Goal: Task Accomplishment & Management: Complete application form

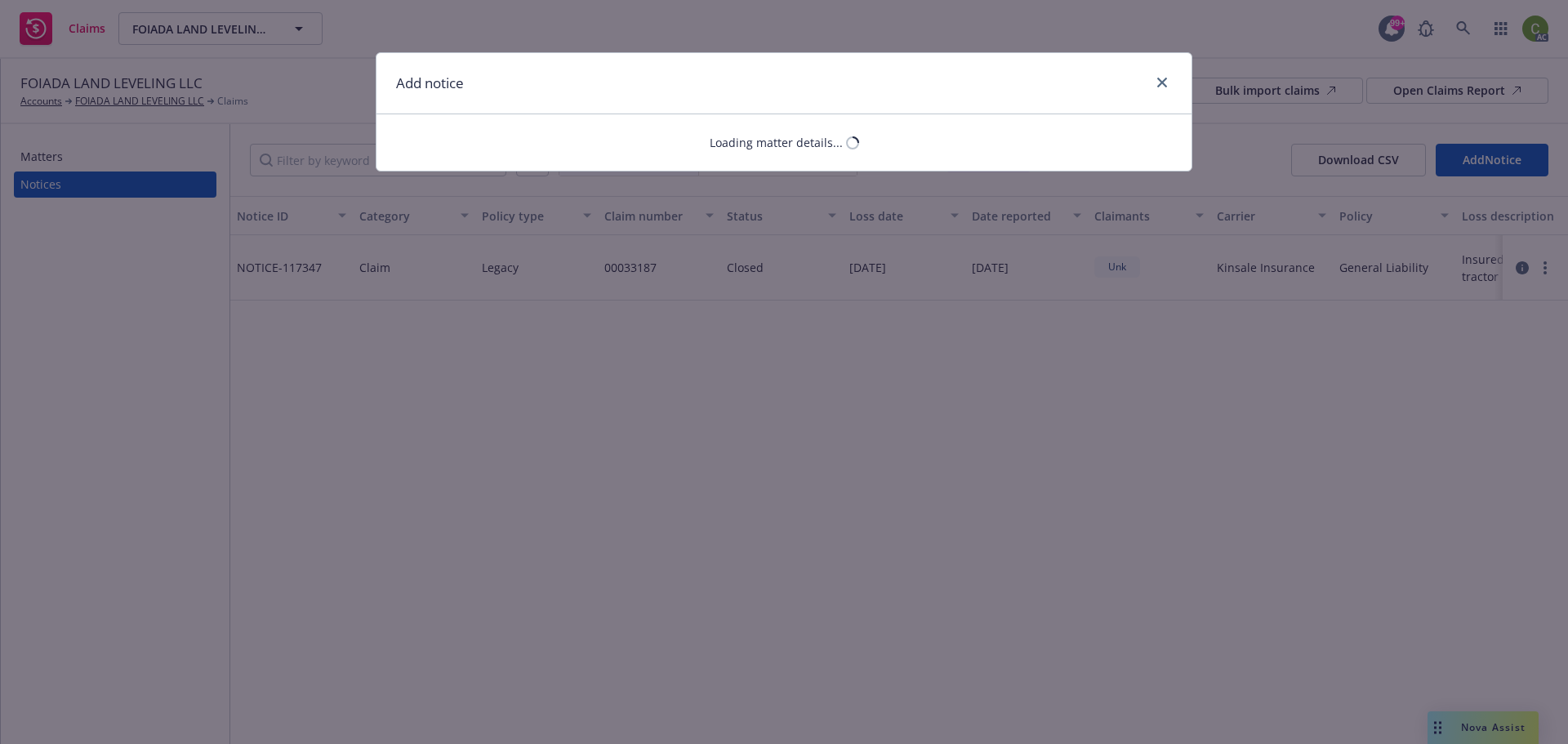
select select "GENERAL_LIABILITY"
select select "open"
select select "CLAIM"
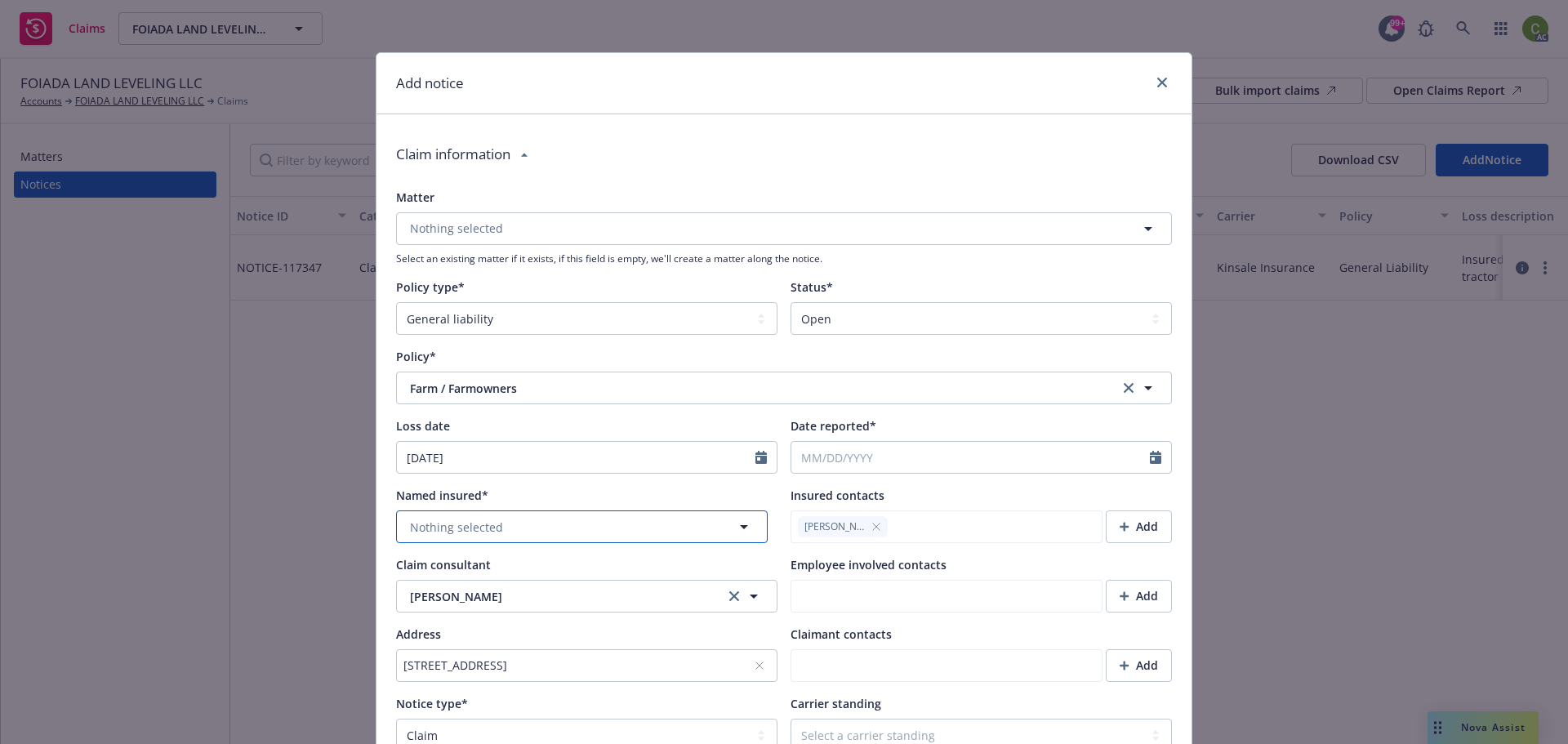
click at [561, 527] on button "Nothing selected" at bounding box center [582, 527] width 372 height 33
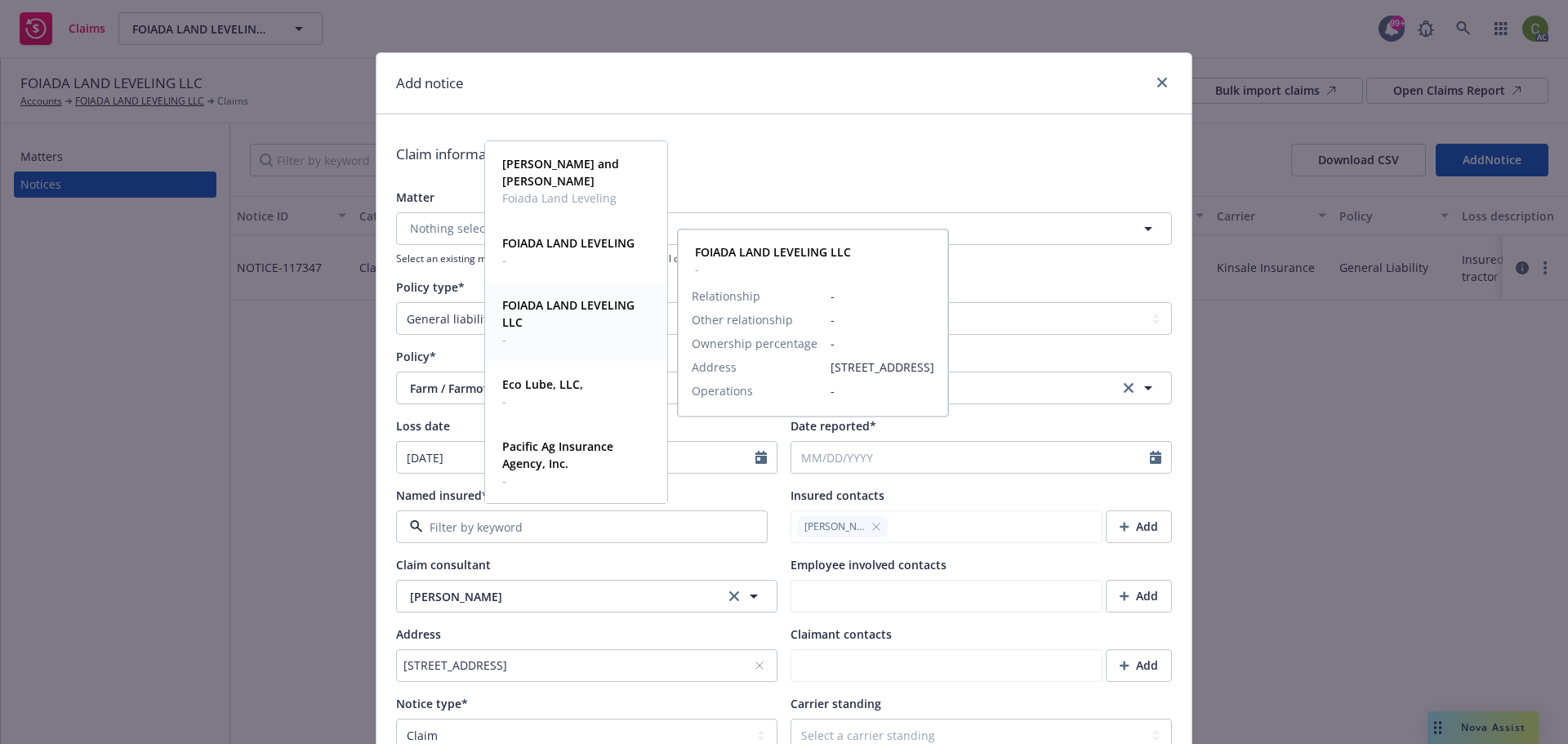
click at [598, 329] on span "FOIADA LAND LEVELING LLC" at bounding box center [574, 313] width 144 height 34
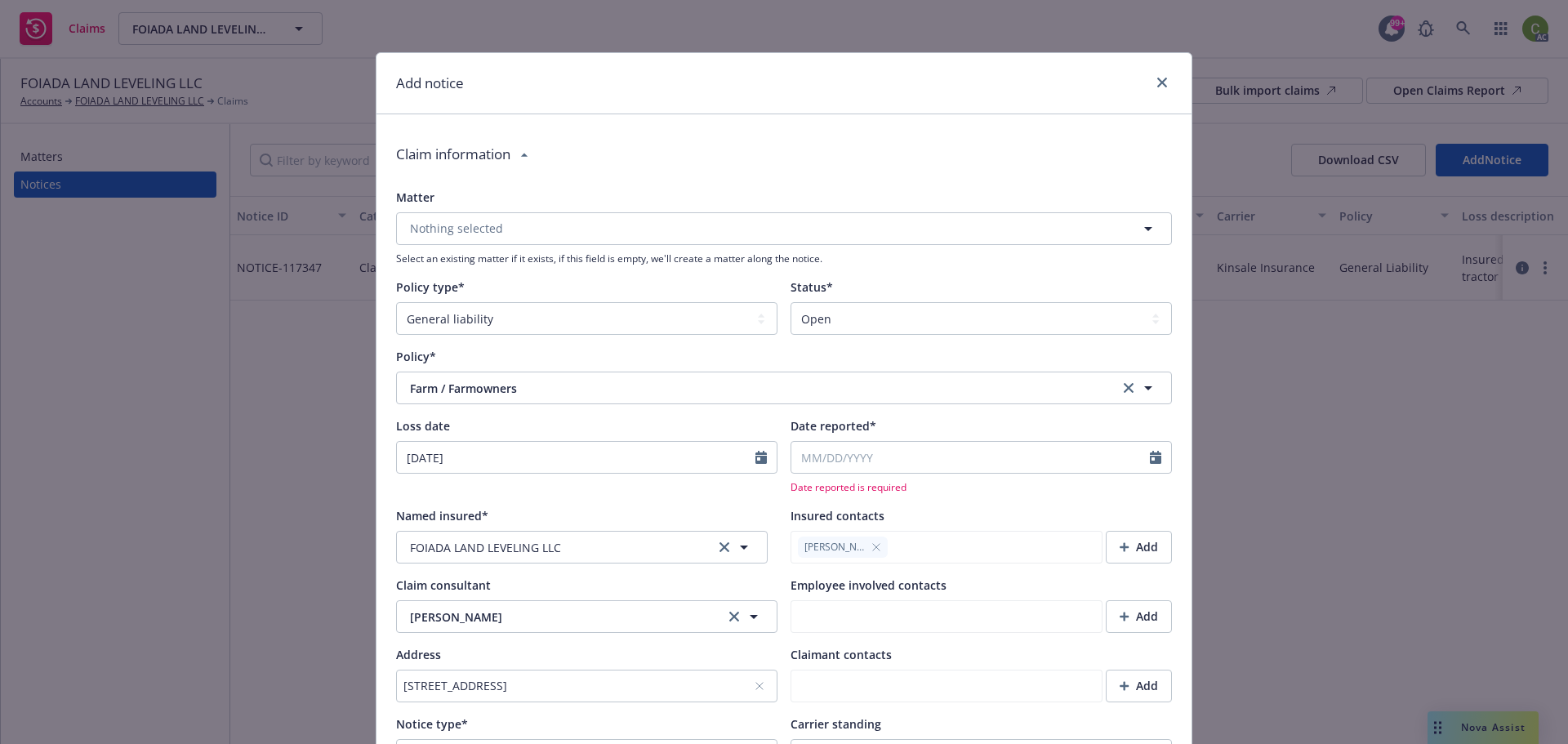
click at [1124, 388] on icon "clear selection" at bounding box center [1129, 389] width 10 height 10
type textarea "x"
click at [658, 383] on button "Nothing selected" at bounding box center [784, 388] width 776 height 33
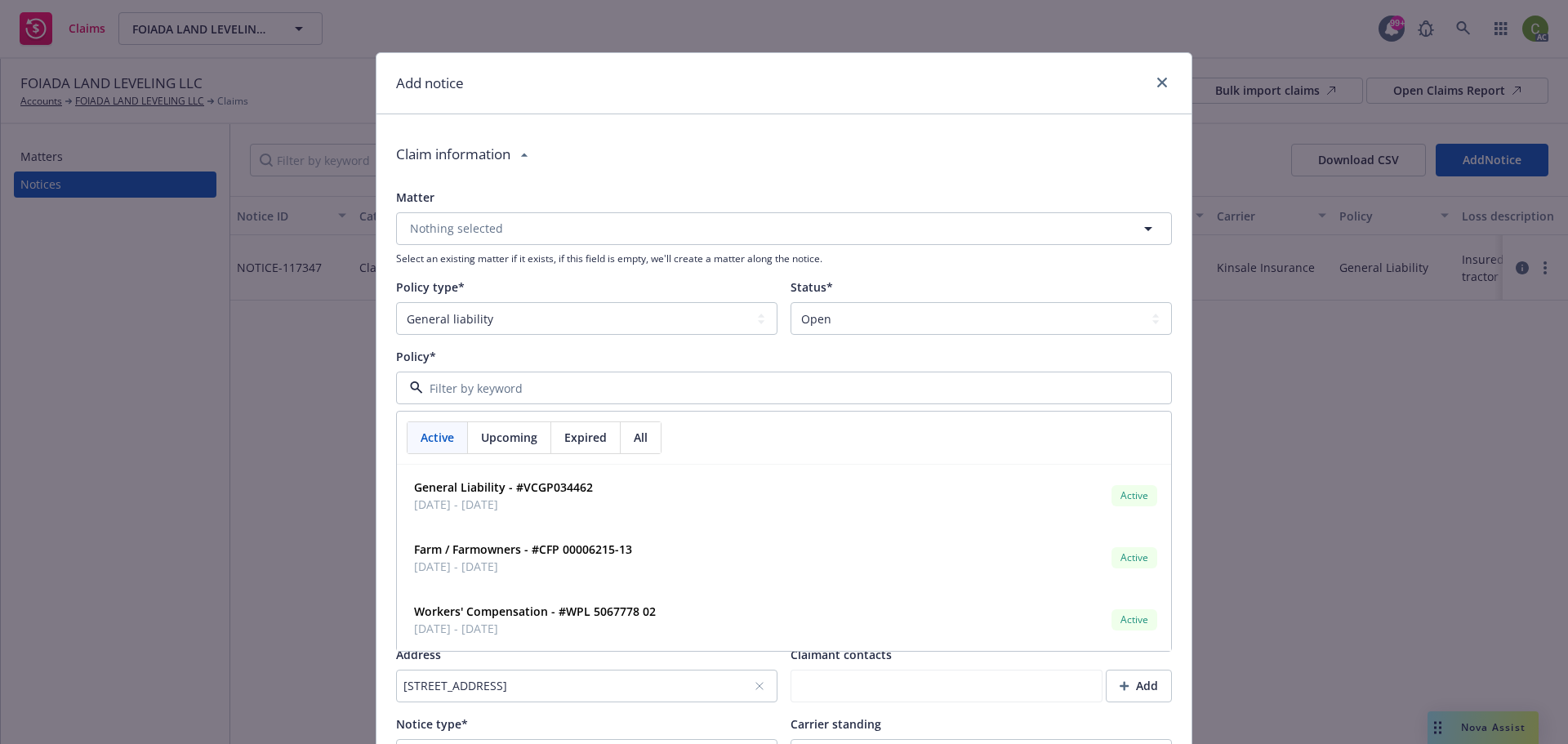
paste input "CFP 00006215-13"
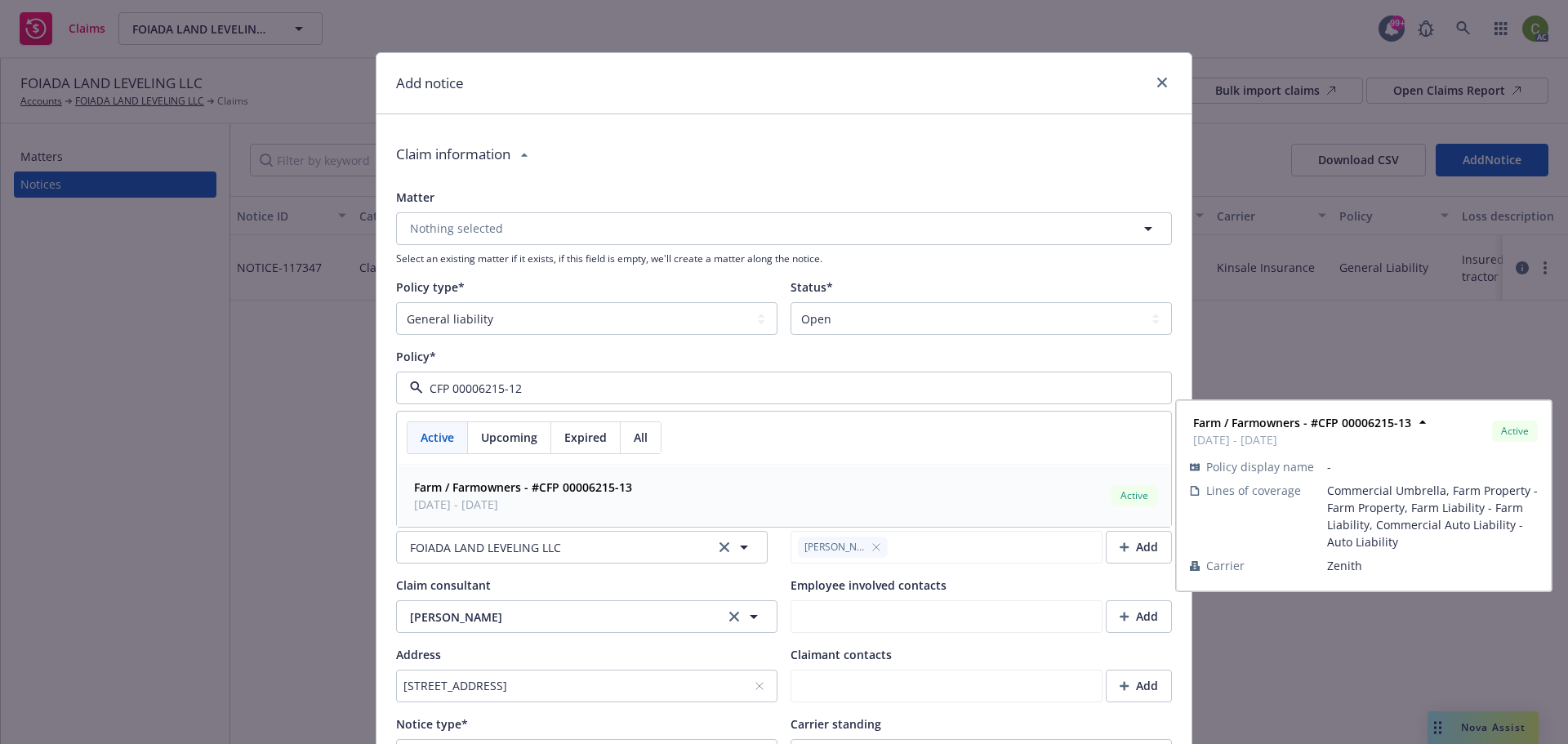
type input "CFP 00006215-12"
click at [641, 445] on div "All" at bounding box center [641, 438] width 40 height 31
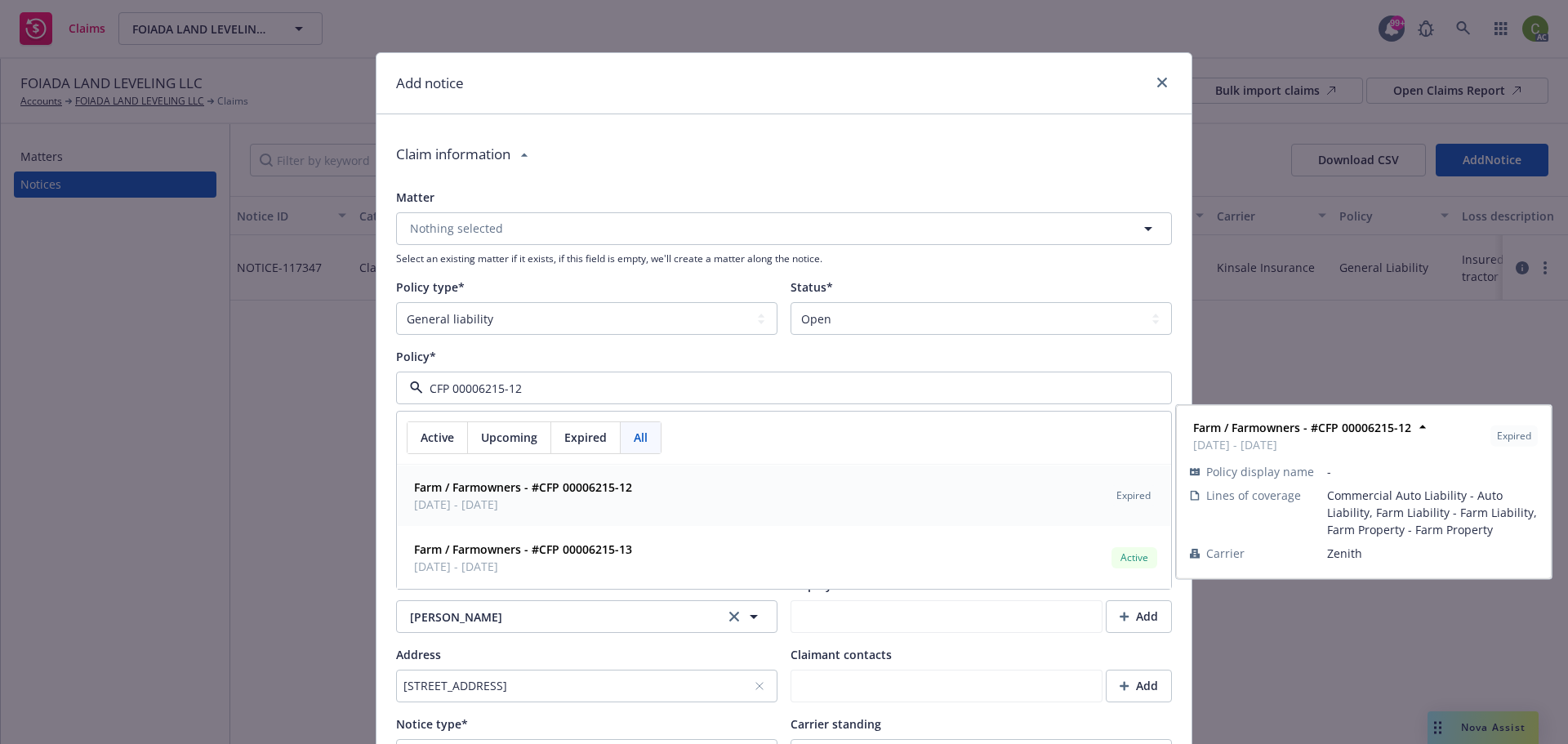
click at [612, 484] on strong "Farm / Farmowners - #CFP 00006215-12" at bounding box center [523, 487] width 218 height 15
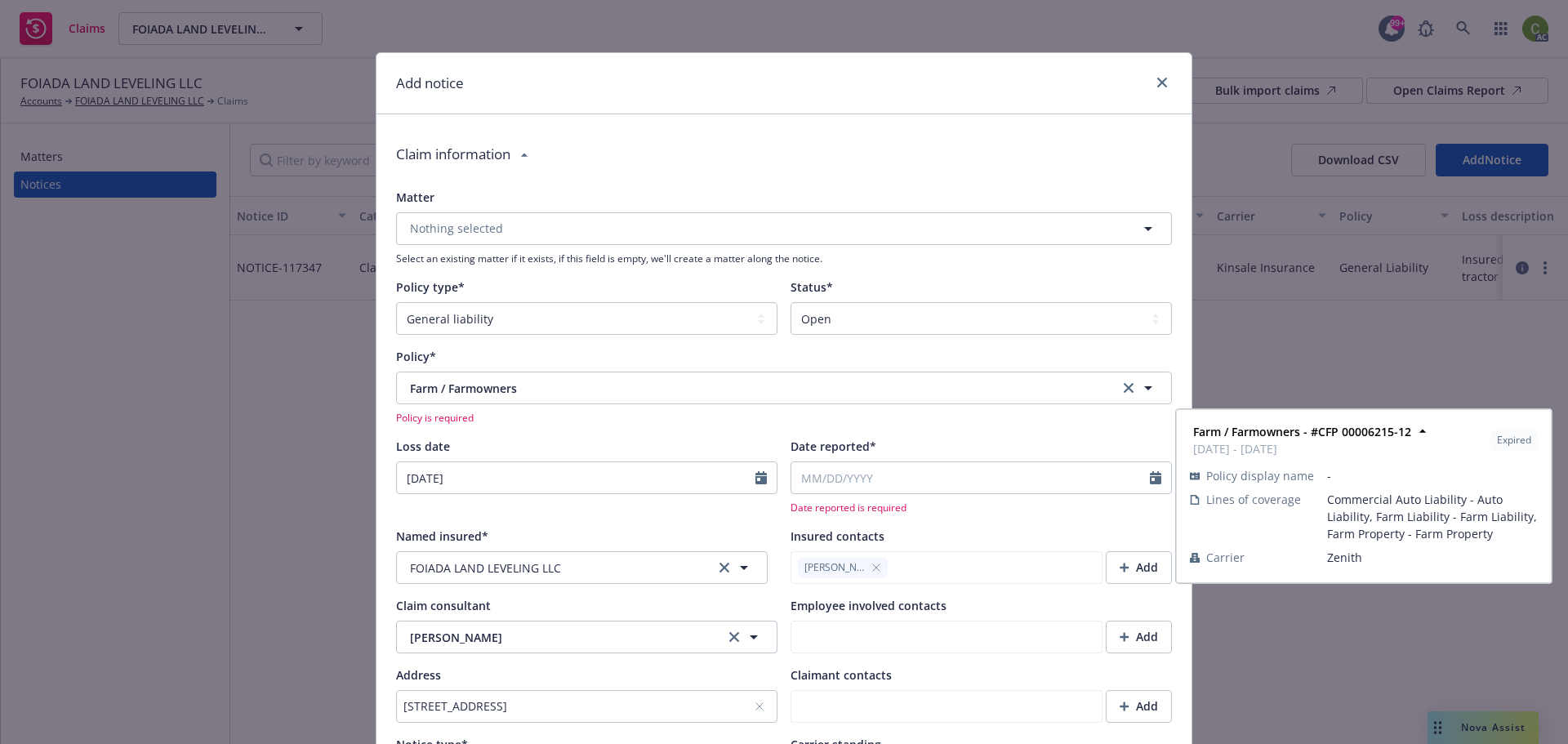
type textarea "x"
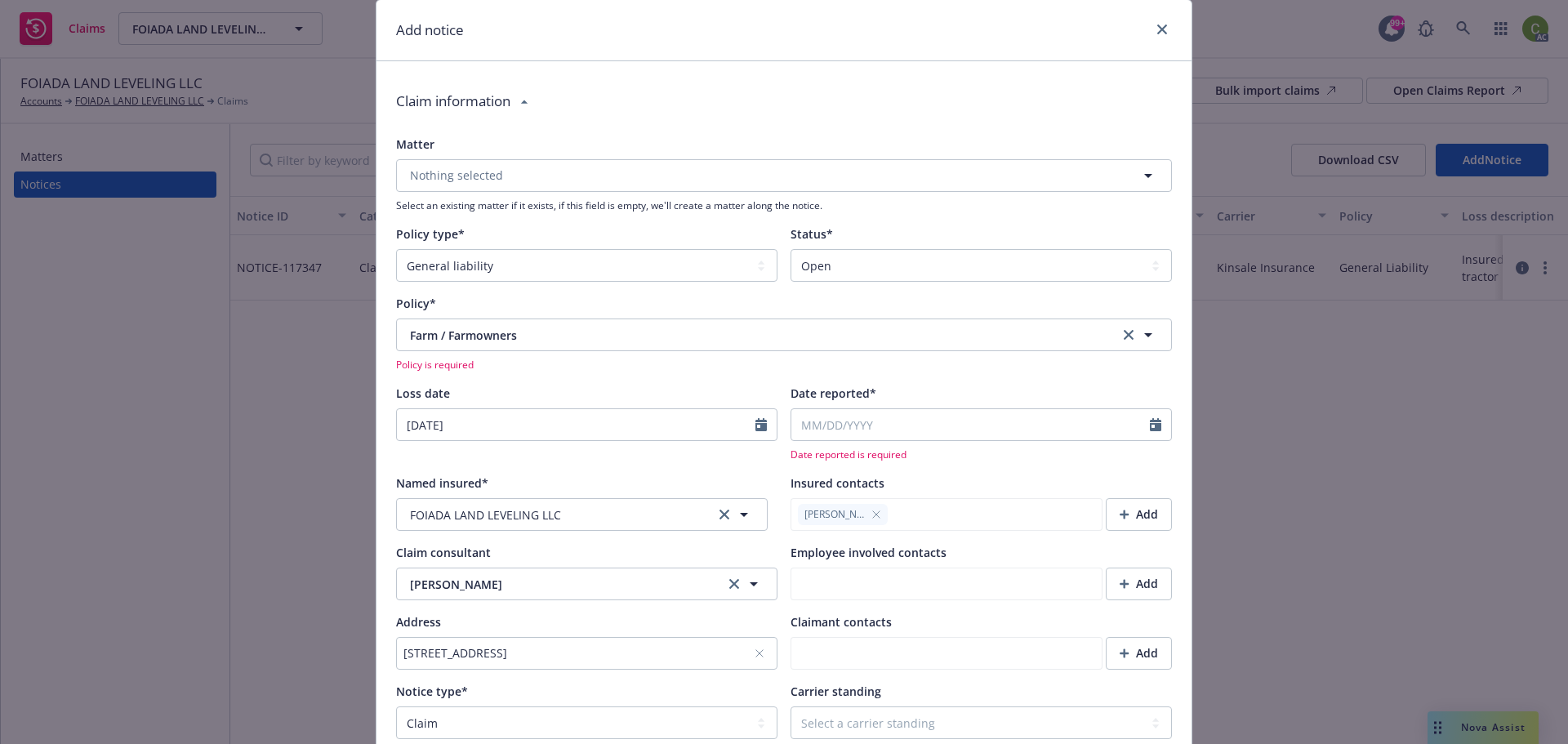
scroll to position [81, 0]
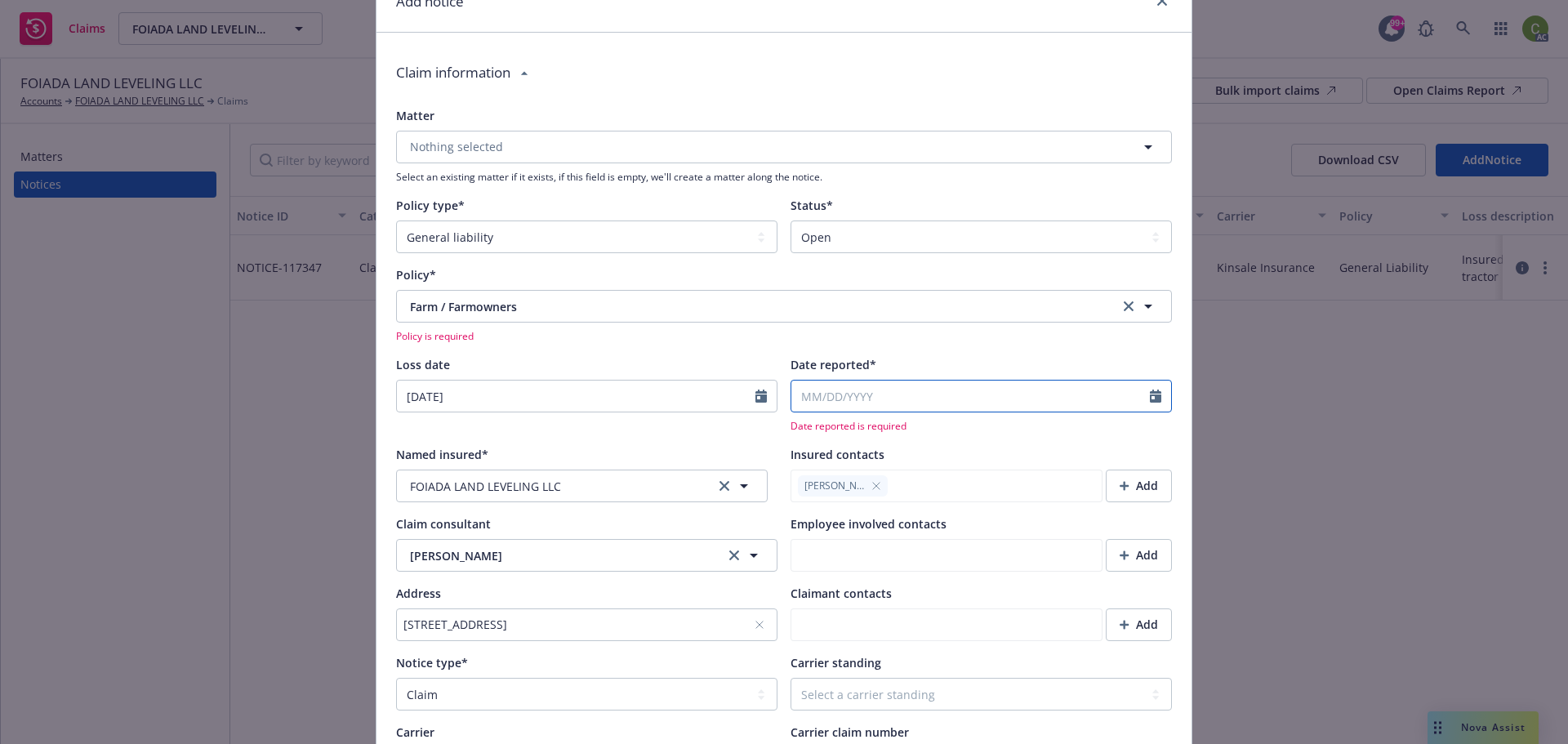
click at [843, 402] on input "Date reported*" at bounding box center [971, 396] width 359 height 31
select select "9"
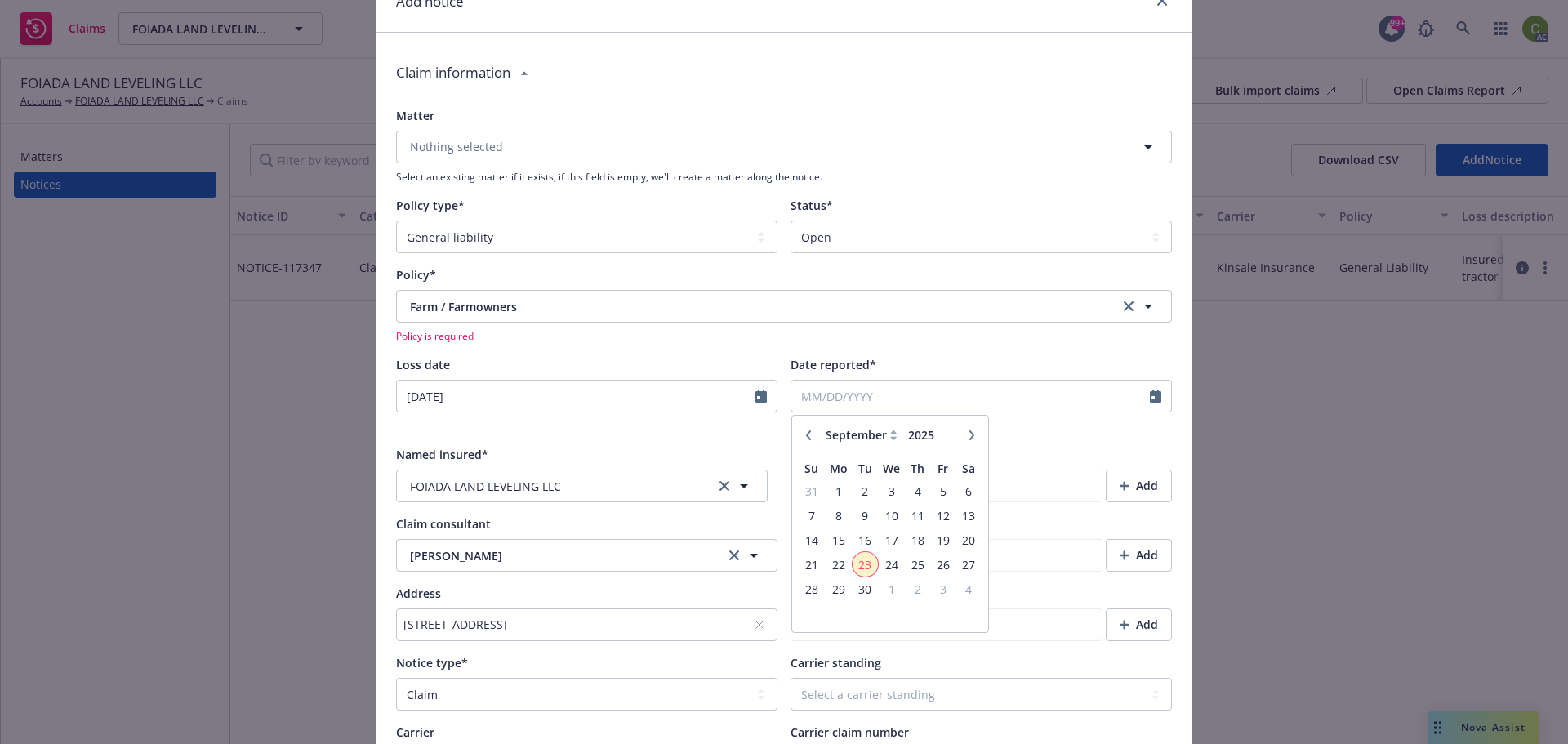
drag, startPoint x: 859, startPoint y: 566, endPoint x: 847, endPoint y: 558, distance: 14.4
click at [859, 565] on span "23" at bounding box center [865, 565] width 22 height 20
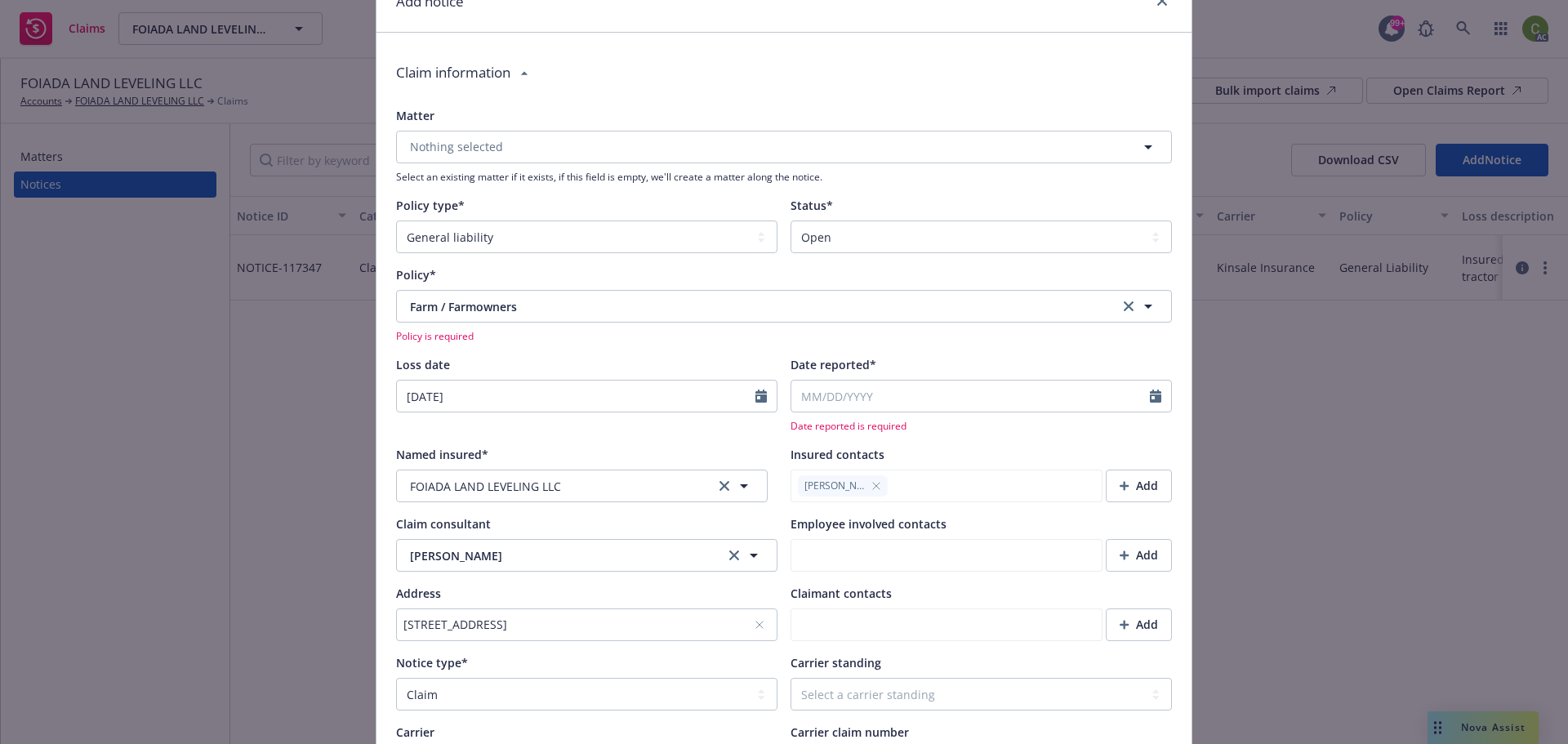
type textarea "x"
type input "09/23/2025"
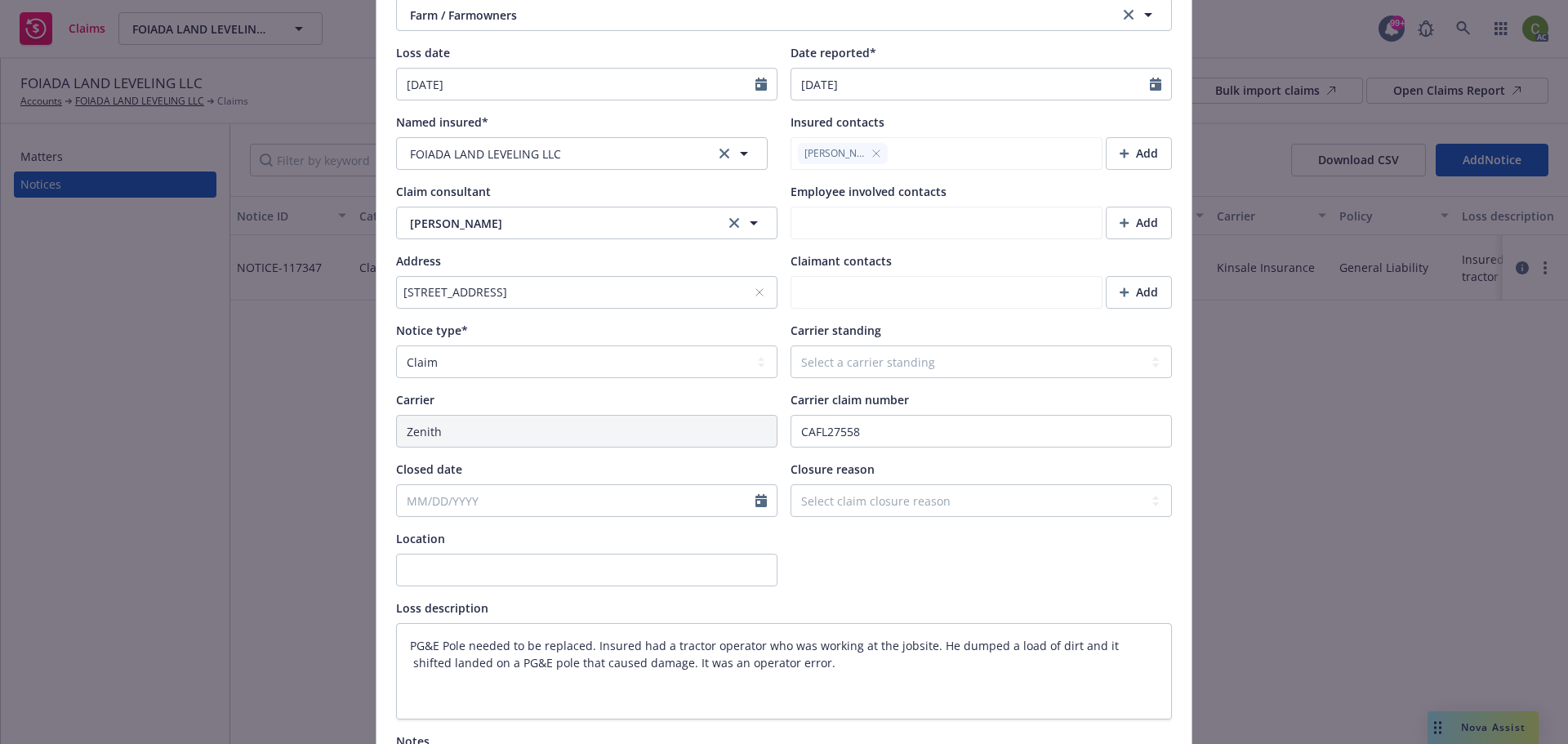
scroll to position [490, 0]
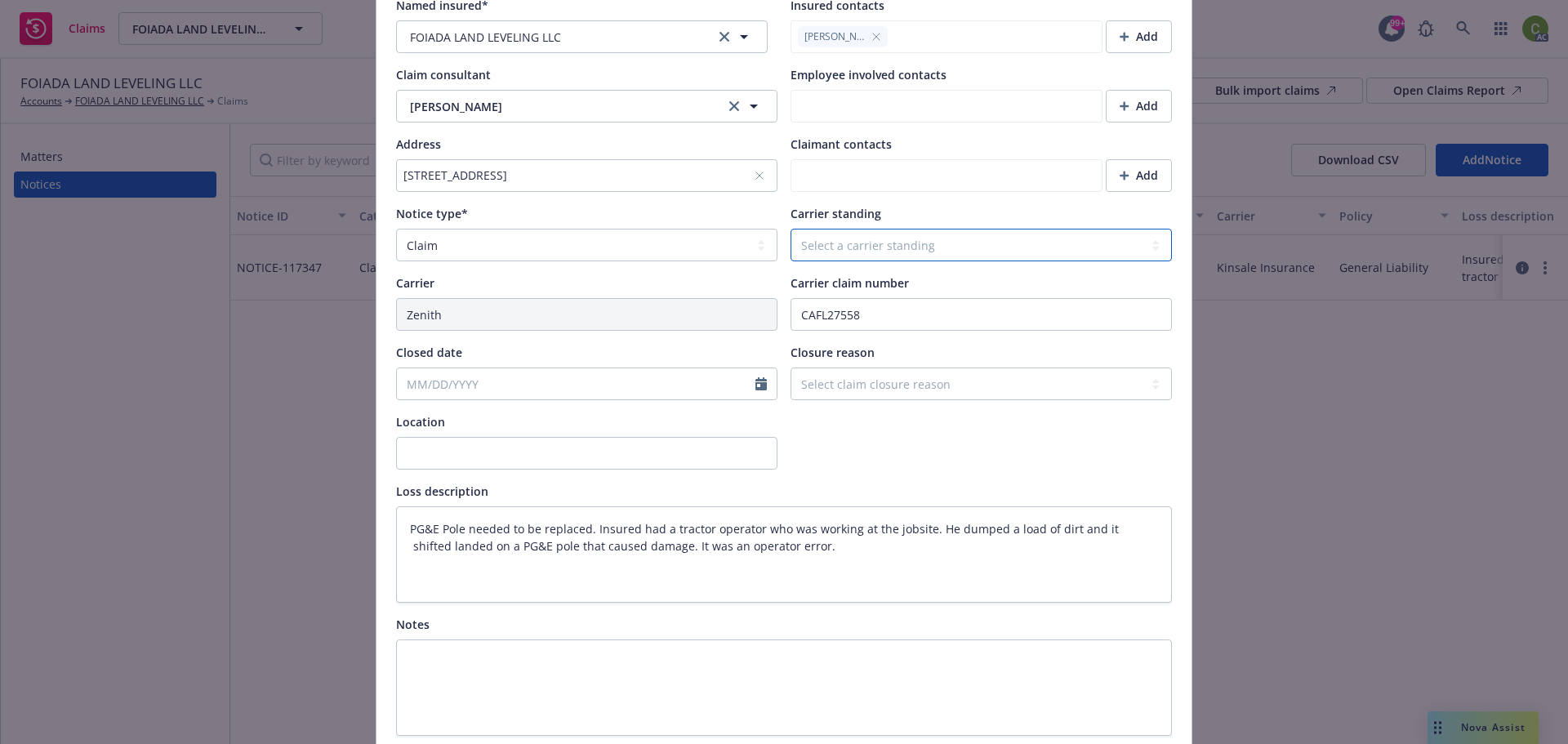
click at [882, 252] on select "Select a carrier standing Closed Not submitted Open Reopened Subrogated Withdra…" at bounding box center [982, 245] width 382 height 33
select select "OPEN"
click at [791, 229] on select "Select a carrier standing Closed Not submitted Open Reopened Subrogated Withdra…" at bounding box center [982, 245] width 382 height 33
type textarea "x"
click at [944, 431] on div at bounding box center [982, 441] width 382 height 56
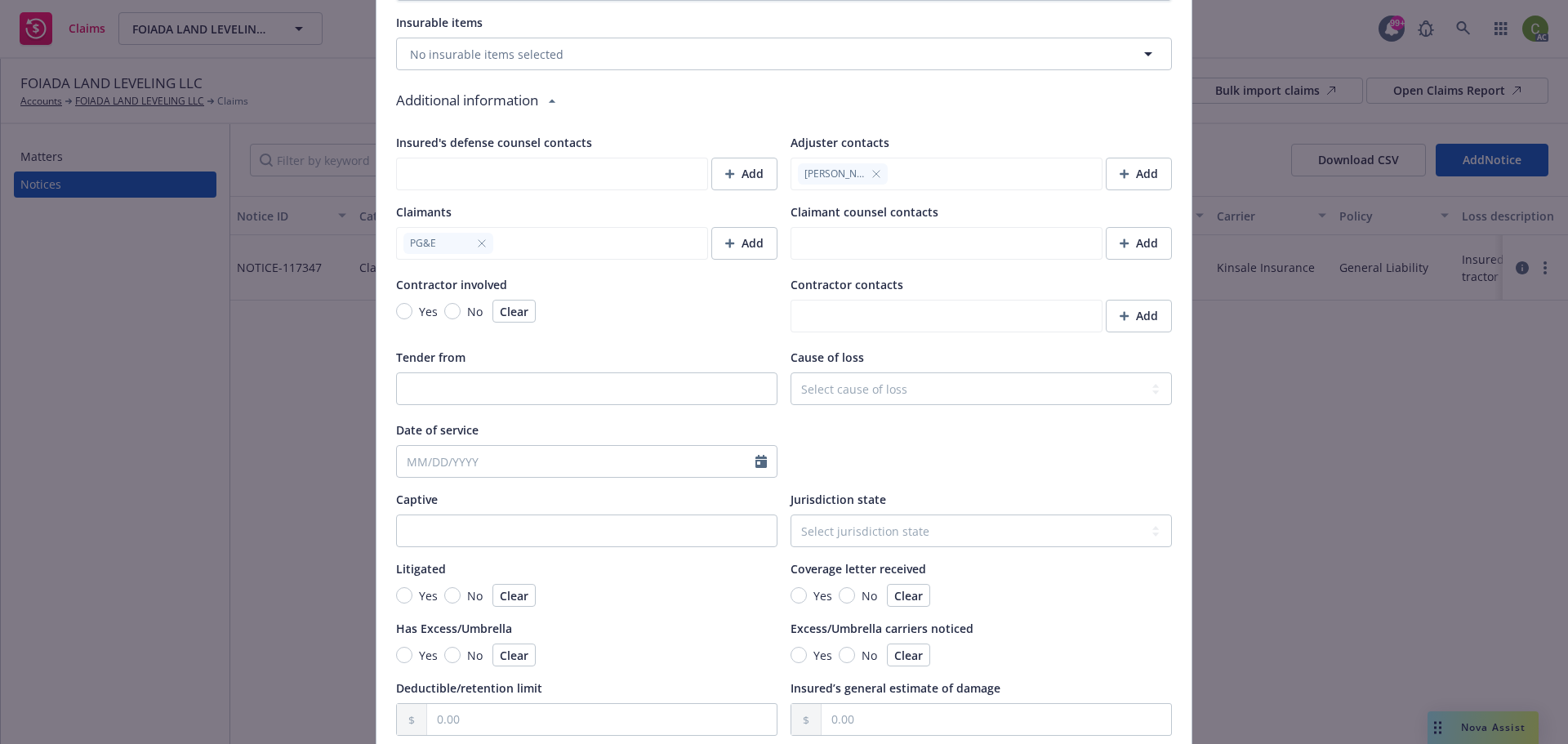
scroll to position [1362, 0]
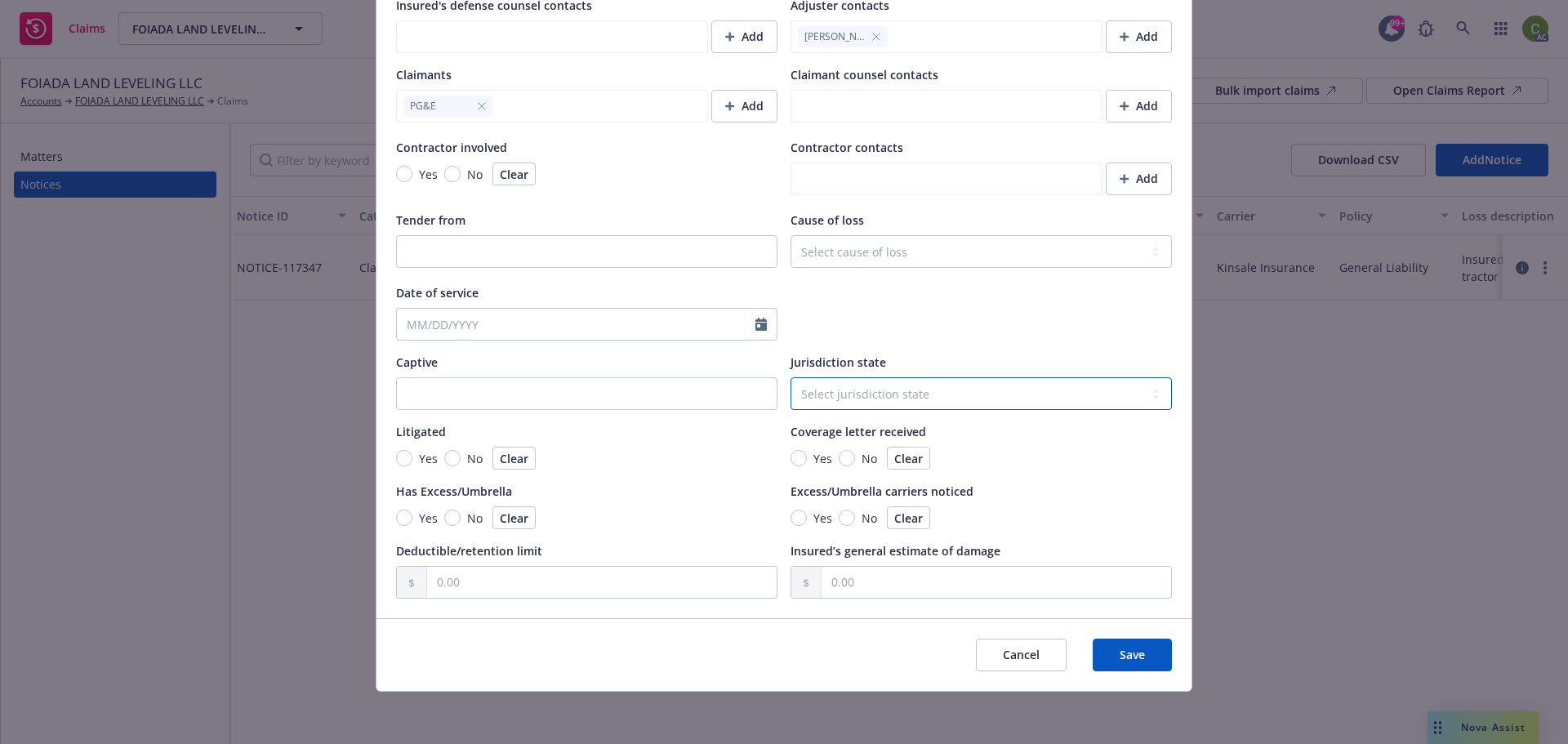
drag, startPoint x: 876, startPoint y: 406, endPoint x: 931, endPoint y: 435, distance: 62.2
click at [876, 406] on select "Select jurisdiction state Alaska Alabama Arkansas American Samoa Arizona Califo…" at bounding box center [982, 394] width 382 height 33
select select "CA"
click at [791, 378] on select "Select jurisdiction state Alaska Alabama Arkansas American Samoa Arizona Califo…" at bounding box center [982, 394] width 382 height 33
click at [1134, 646] on button "Save" at bounding box center [1132, 655] width 79 height 33
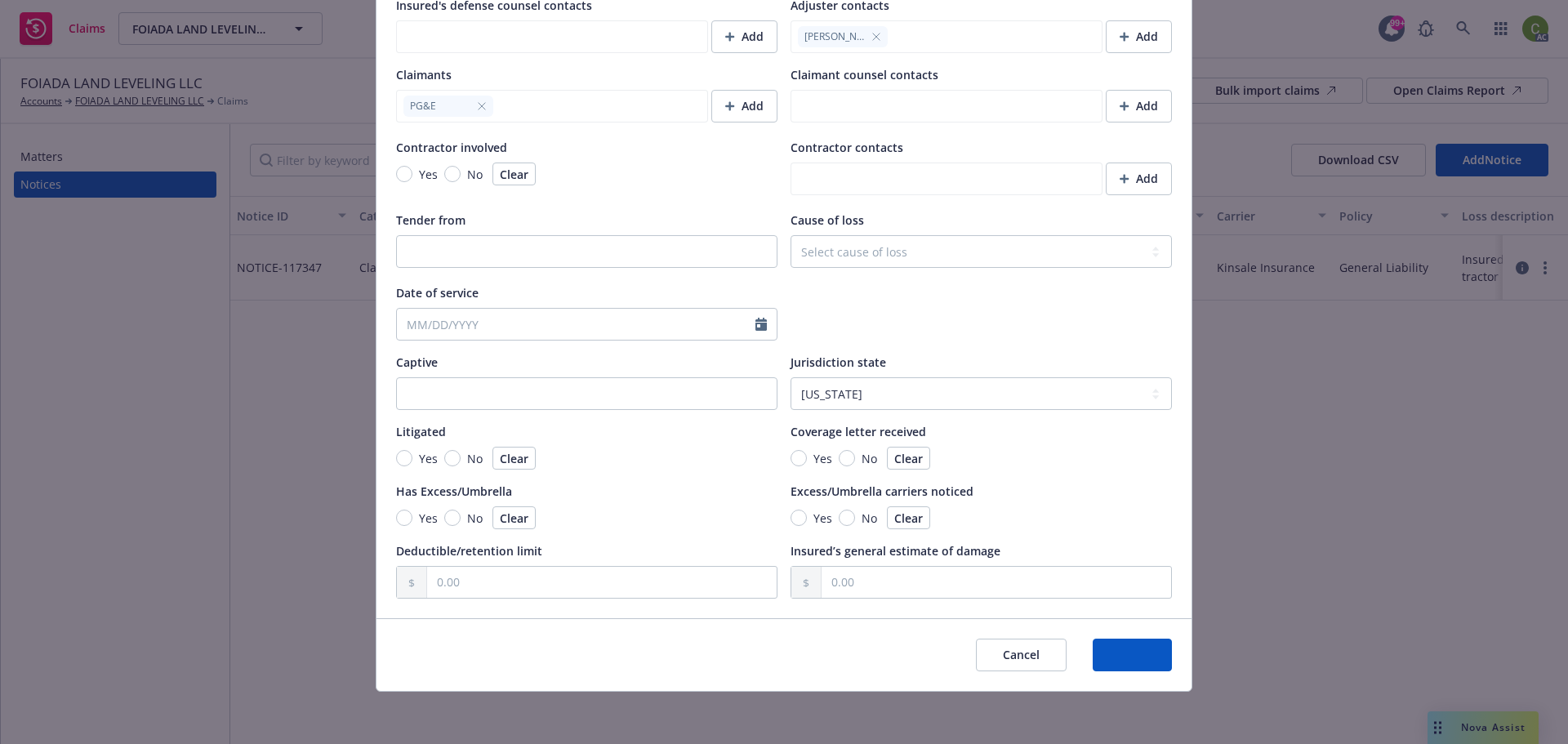
type textarea "x"
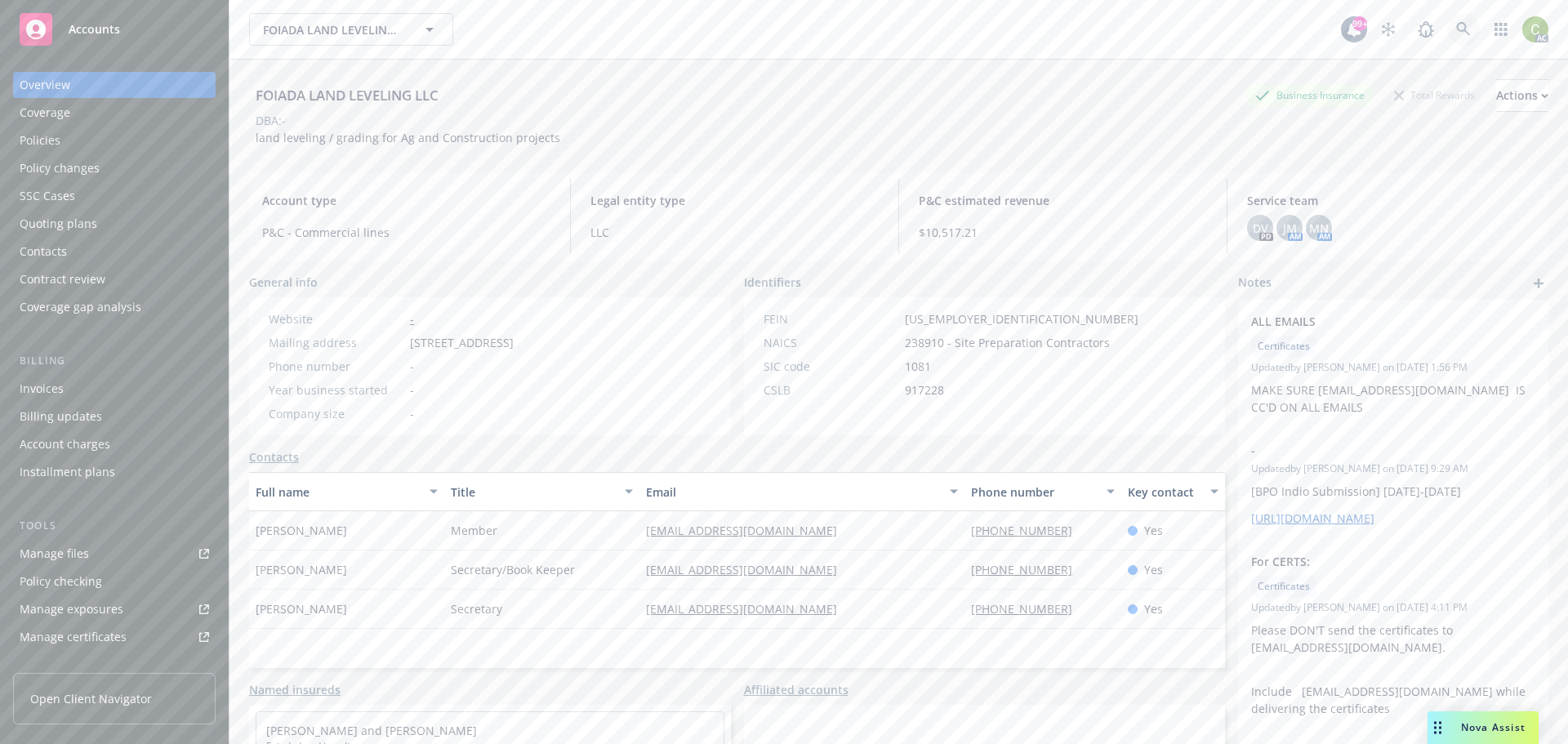
click at [1457, 31] on icon at bounding box center [1464, 29] width 14 height 14
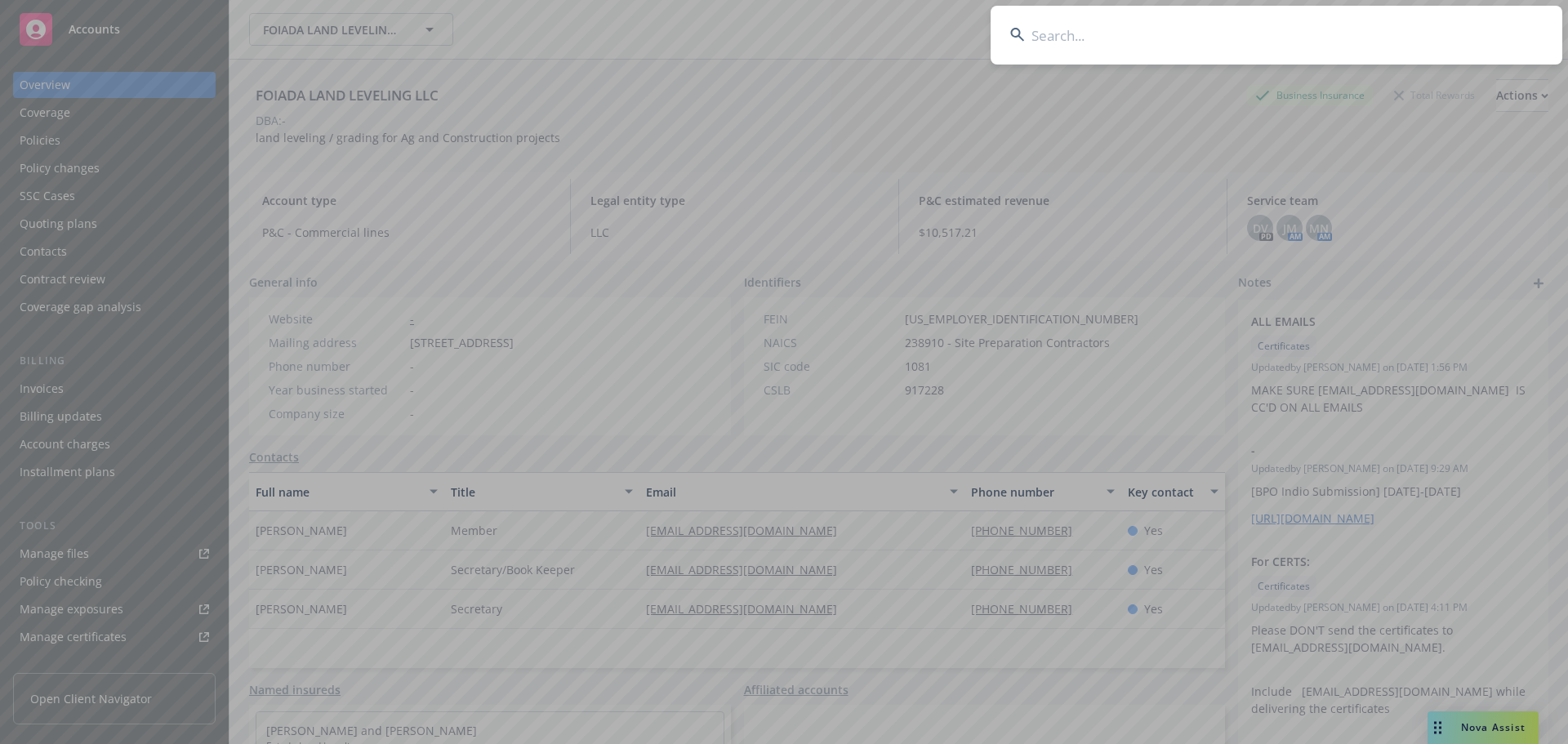
type input "SXS0062371"
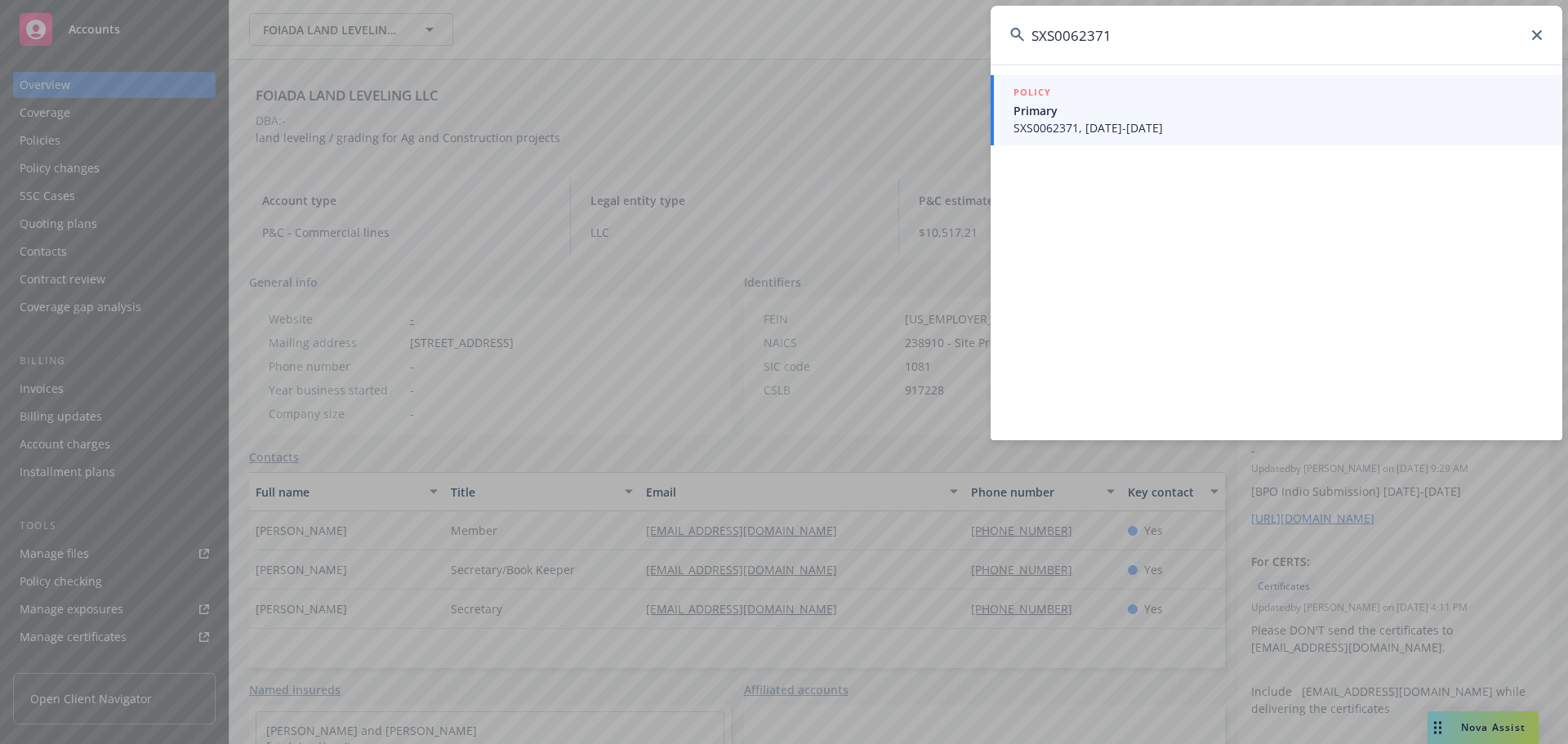
click at [1140, 115] on span "Primary" at bounding box center [1279, 110] width 529 height 17
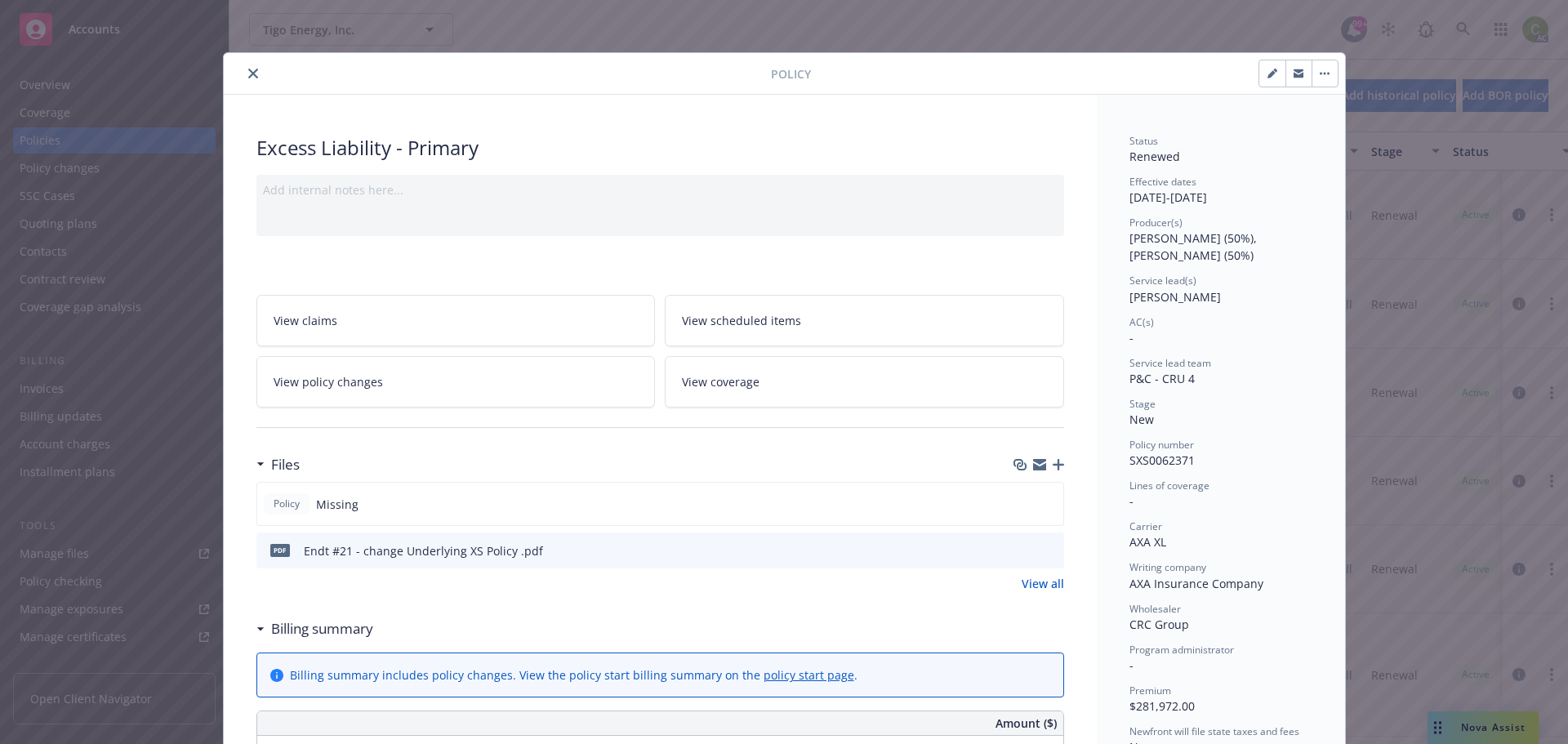
click at [249, 70] on icon "close" at bounding box center [254, 74] width 10 height 10
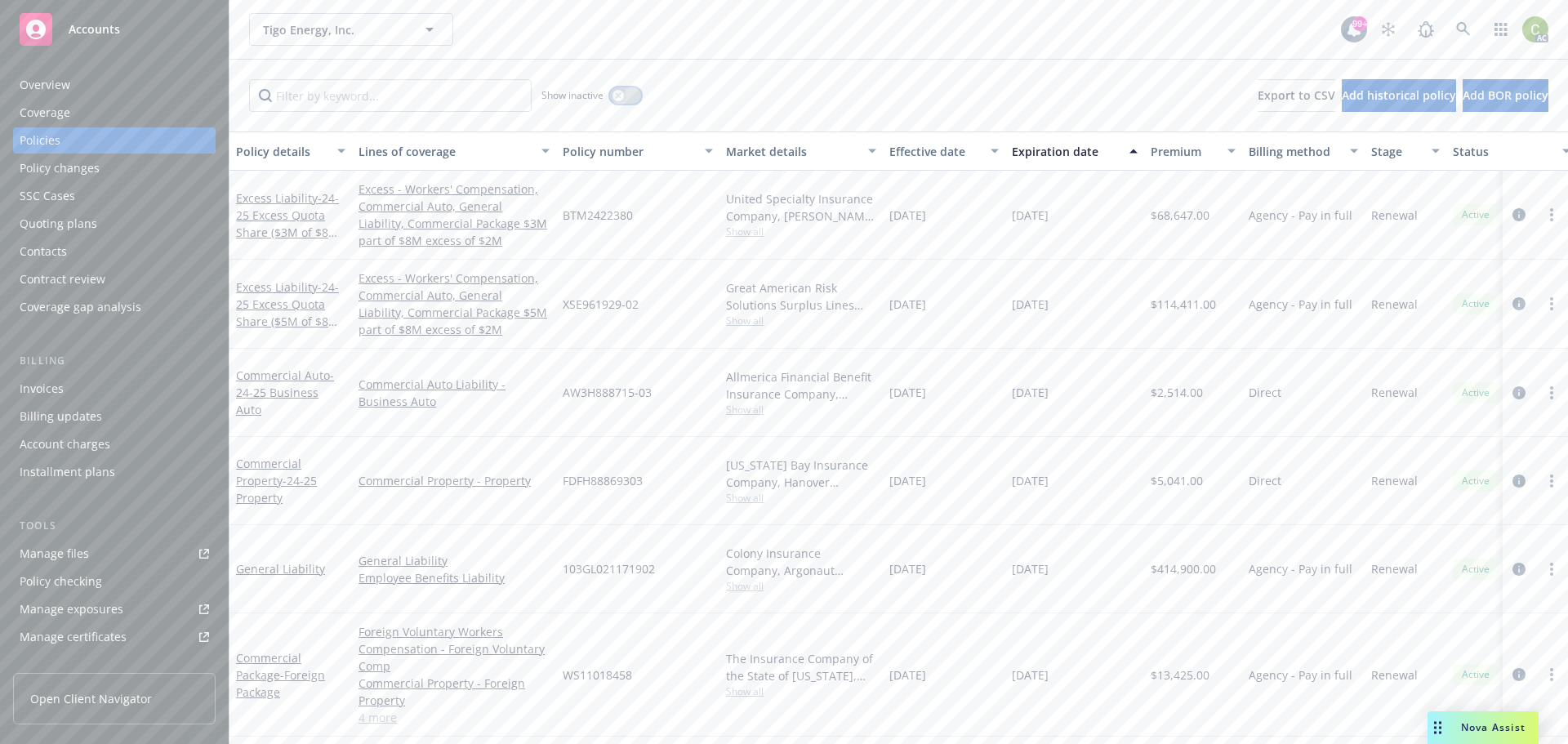
click at [625, 94] on button "button" at bounding box center [625, 95] width 31 height 16
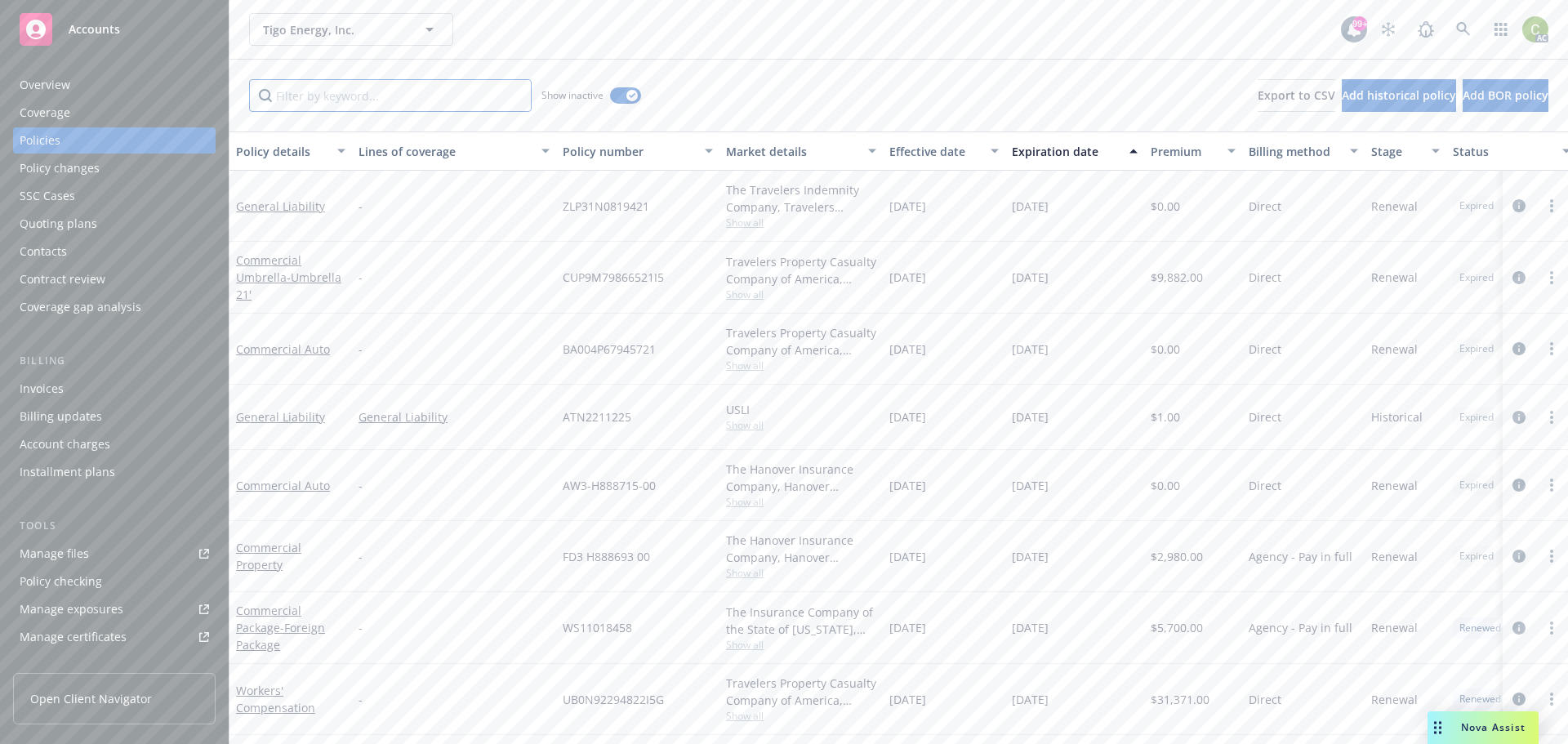
paste input "SXS0062371"
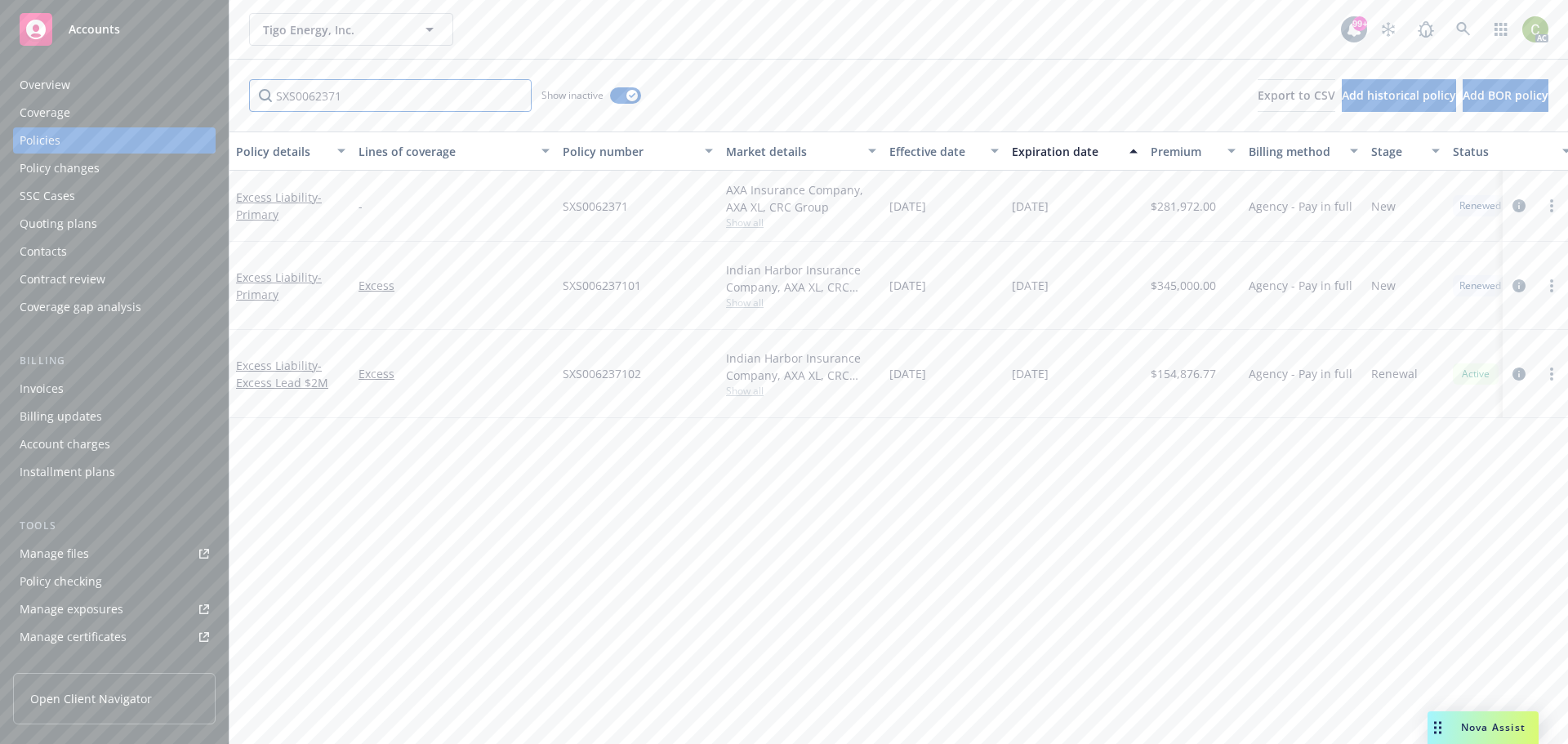
type input "SXS0062371"
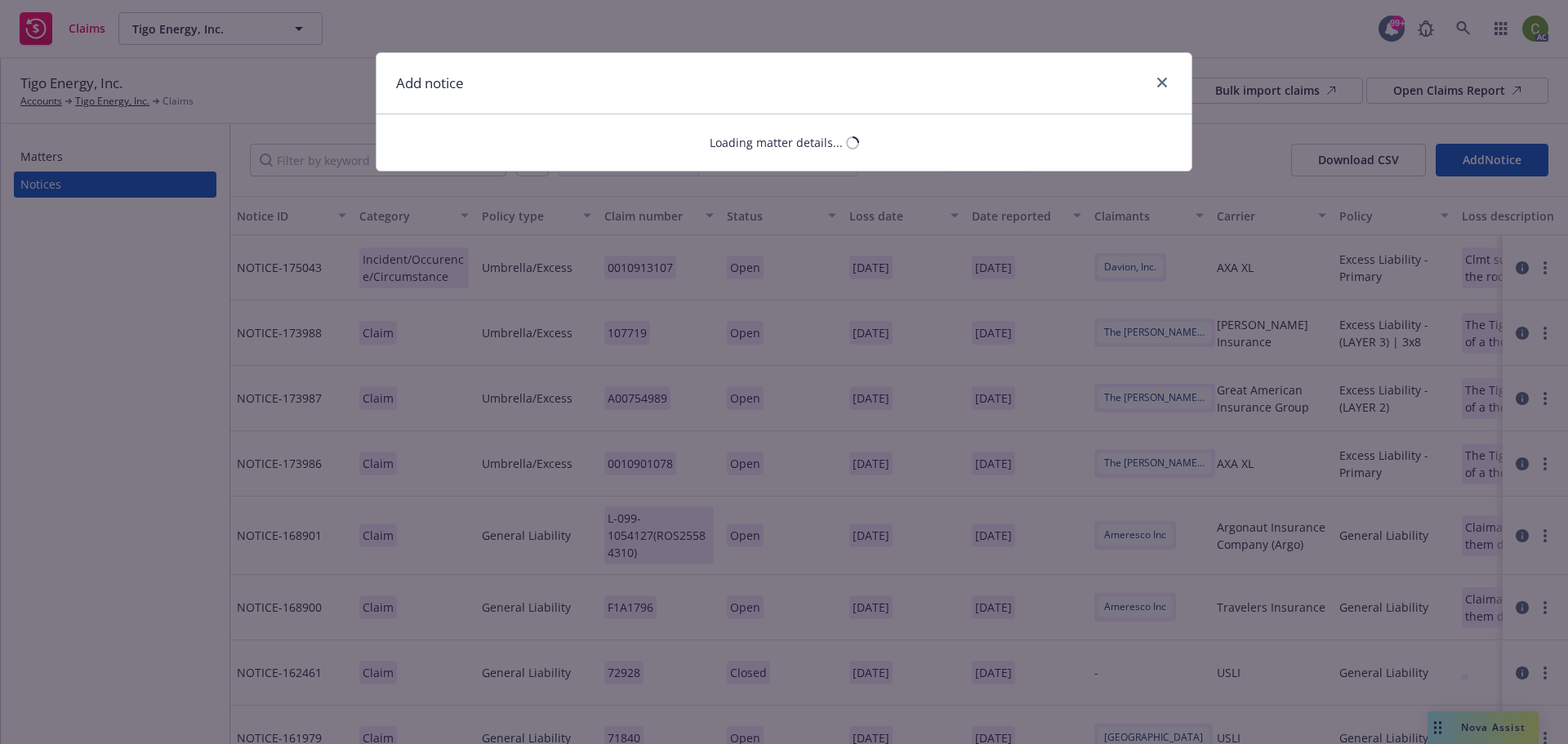
select select "COMMERCIAL_PROPERTY"
select select "open"
select select "CLAIM"
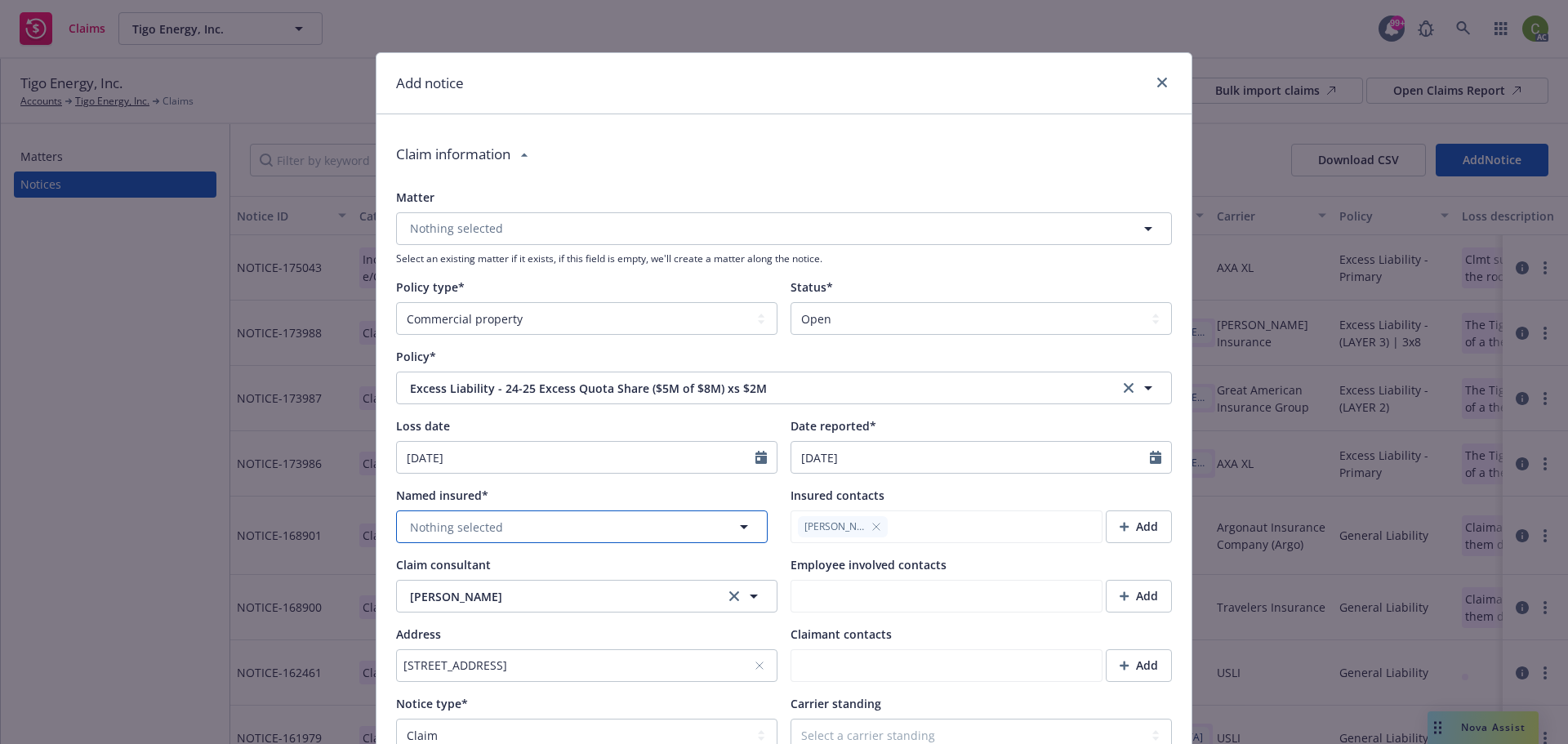
click at [574, 530] on button "Nothing selected" at bounding box center [582, 527] width 372 height 33
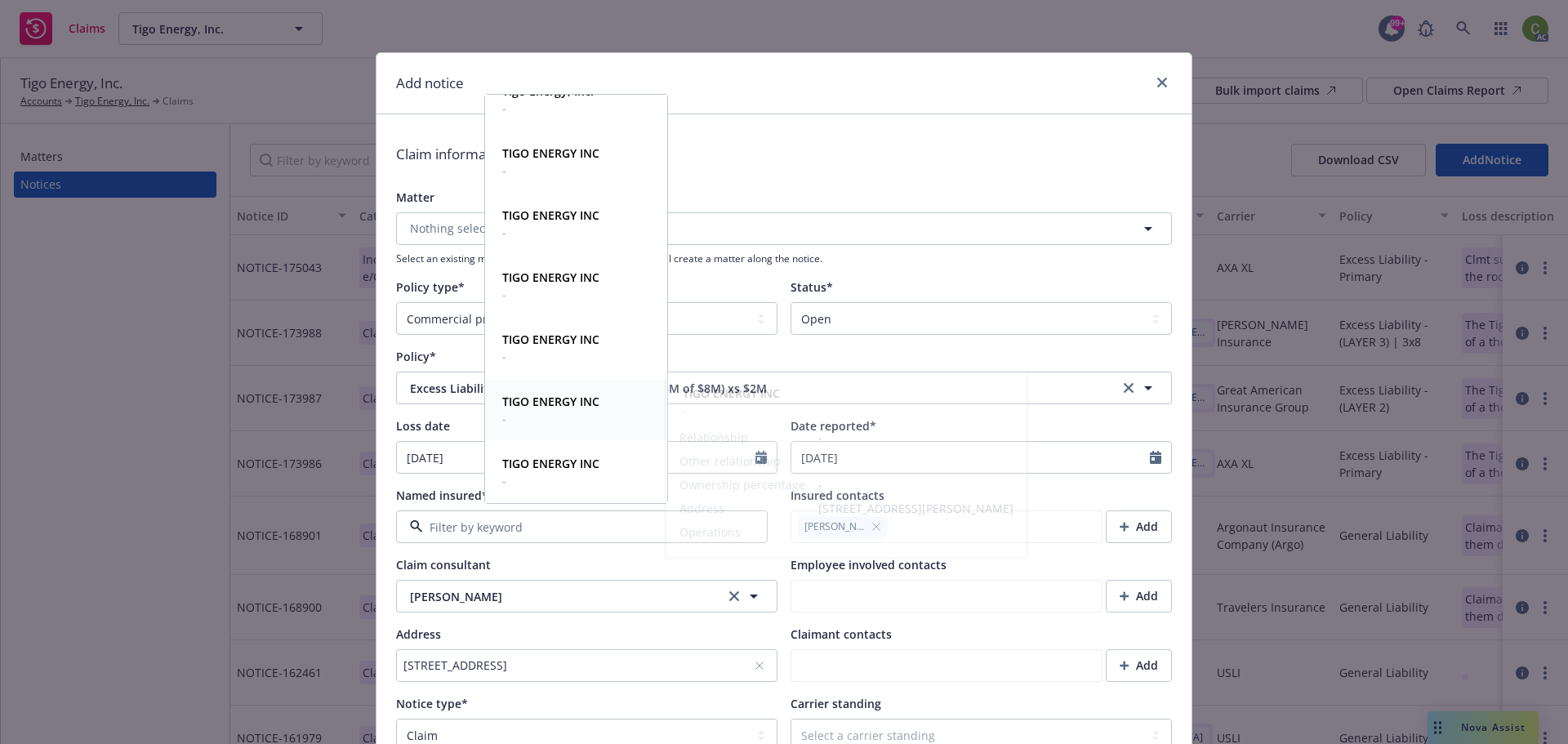
click at [601, 408] on div "TIGO ENERGY INC -" at bounding box center [549, 410] width 107 height 41
type textarea "x"
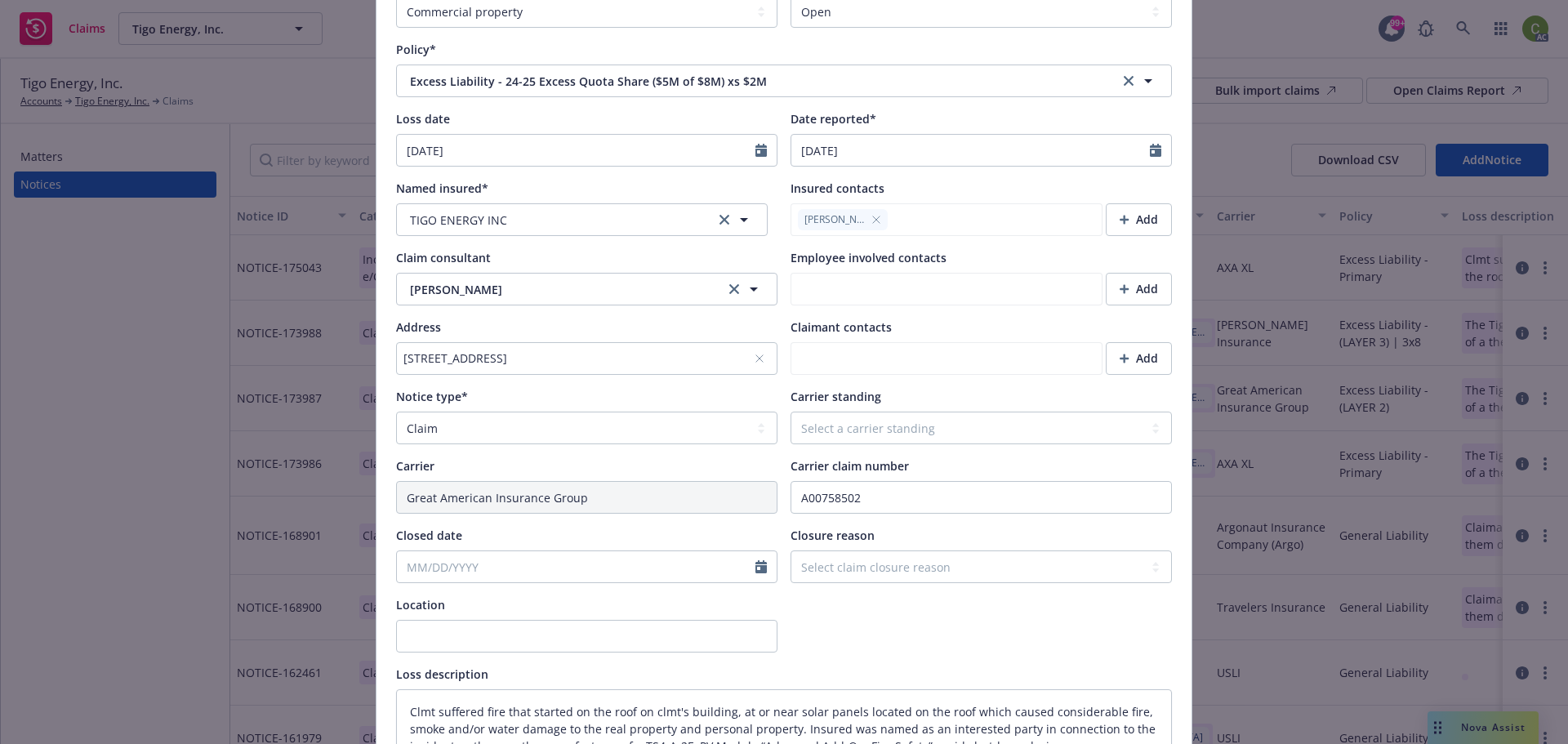
scroll to position [327, 0]
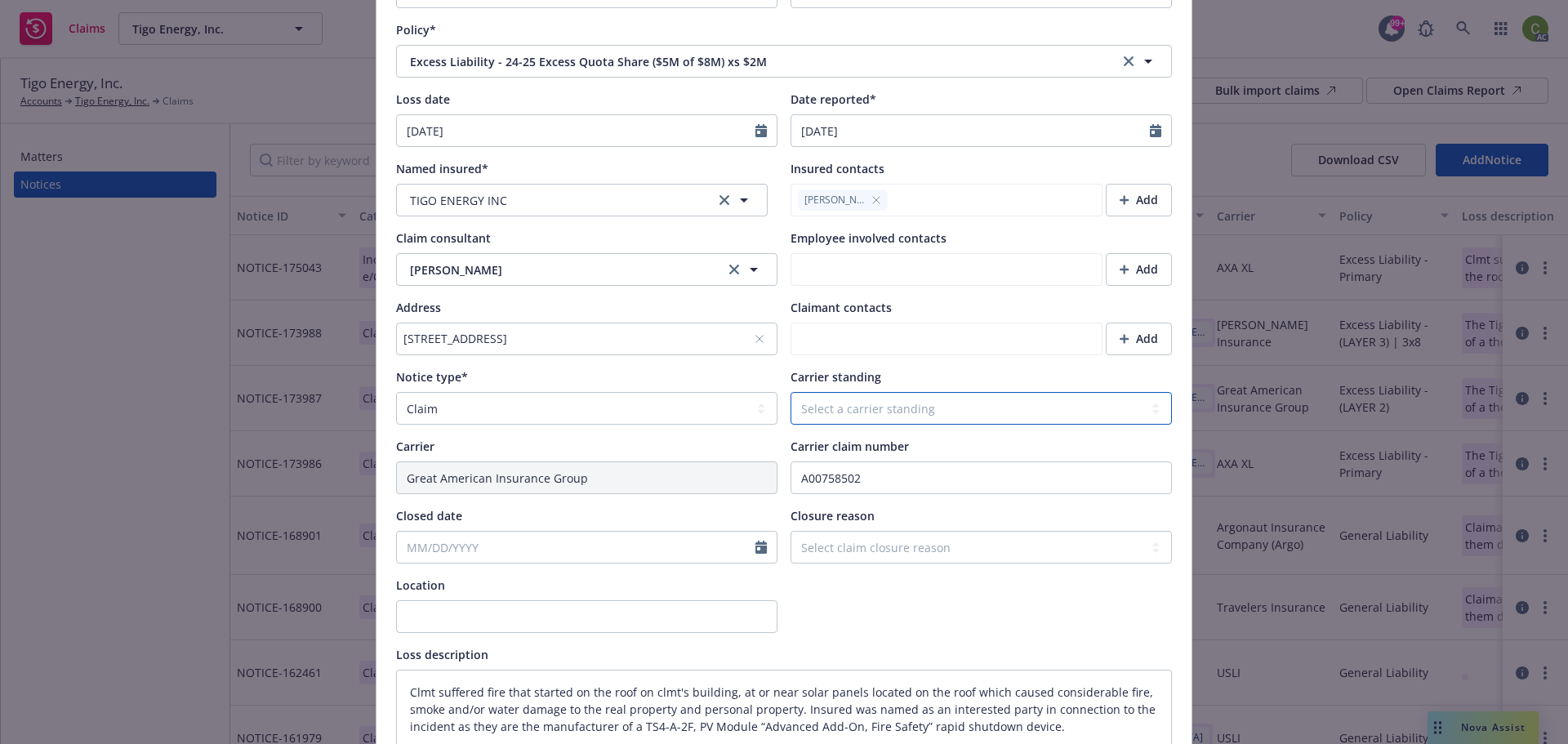
drag, startPoint x: 894, startPoint y: 405, endPoint x: 852, endPoint y: 406, distance: 42.0
click at [894, 405] on select "Select a carrier standing Closed Not submitted Open Reopened Subrogated Withdra…" at bounding box center [982, 408] width 382 height 33
select select "OPEN"
click at [791, 392] on select "Select a carrier standing Closed Not submitted Open Reopened Subrogated Withdra…" at bounding box center [982, 408] width 382 height 33
drag, startPoint x: 886, startPoint y: 635, endPoint x: 879, endPoint y: 625, distance: 12.2
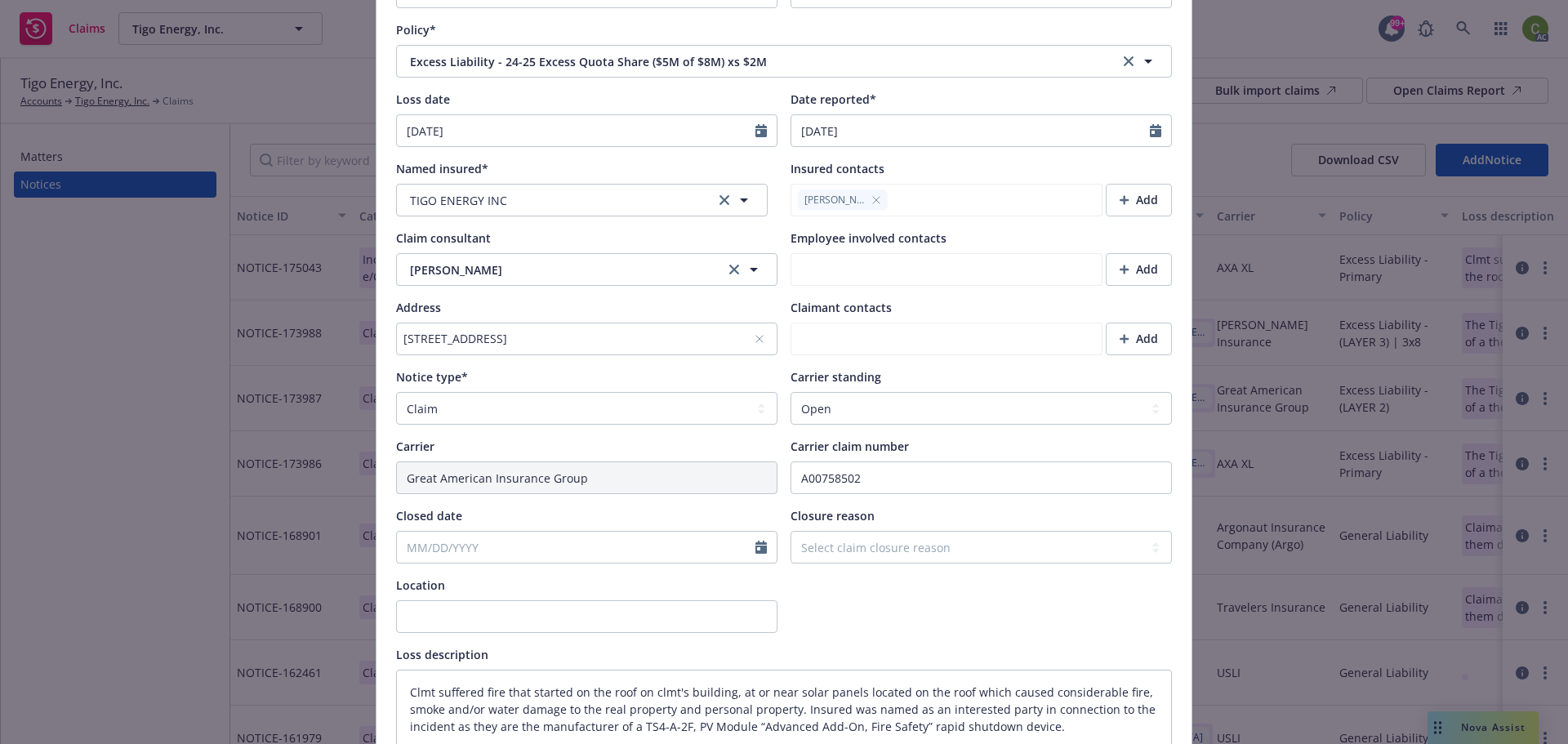
click at [887, 634] on div "Matter Nothing selected Select an existing matter if it exists, if this field i…" at bounding box center [784, 415] width 776 height 1106
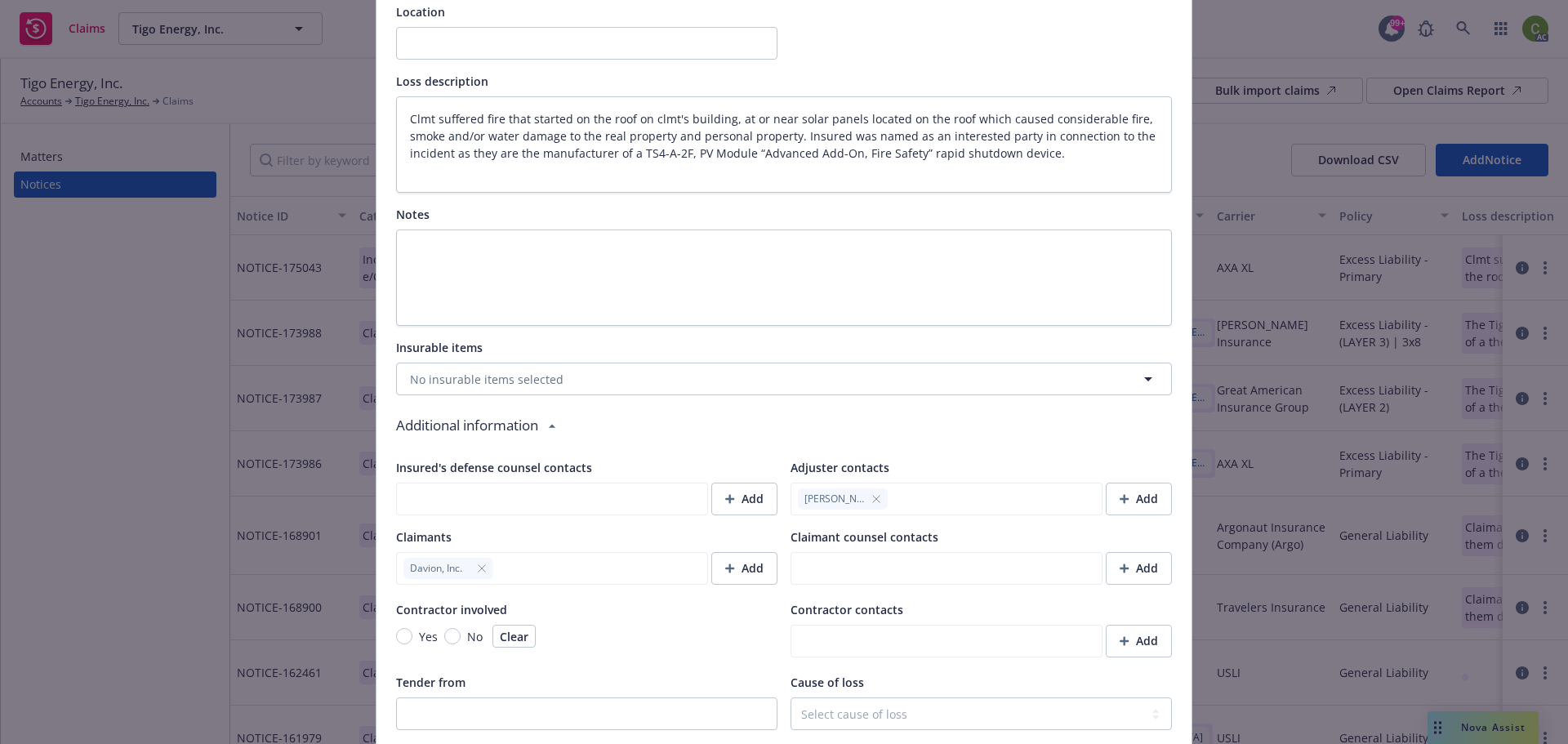
scroll to position [1306, 0]
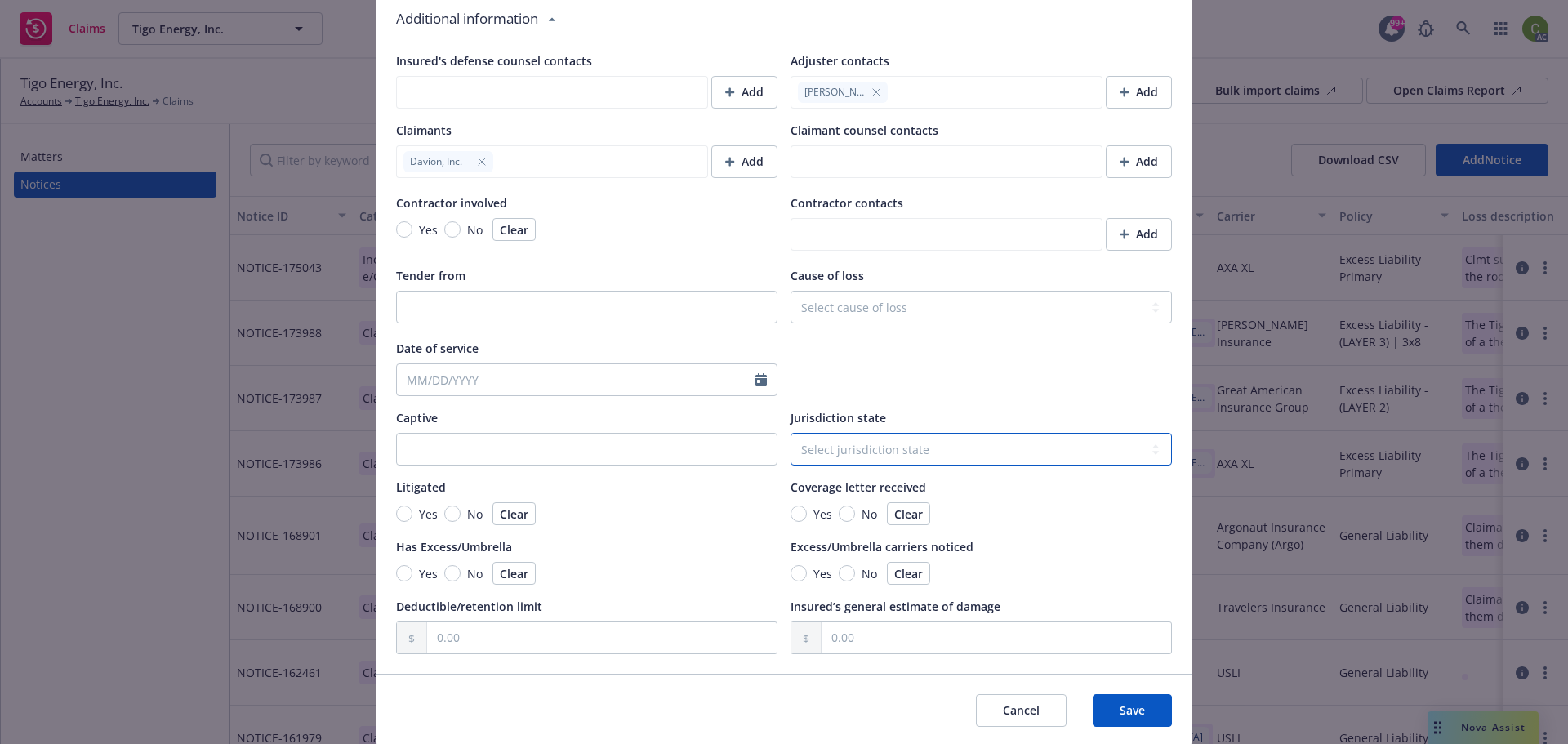
type textarea "x"
click at [865, 449] on select "Select jurisdiction state Alaska Alabama Arkansas American Samoa Arizona Califo…" at bounding box center [982, 449] width 382 height 33
select select "NJ"
click at [791, 433] on select "Select jurisdiction state Alaska Alabama Arkansas American Samoa Arizona Califo…" at bounding box center [982, 449] width 382 height 33
click at [1133, 720] on button "Save" at bounding box center [1132, 710] width 79 height 33
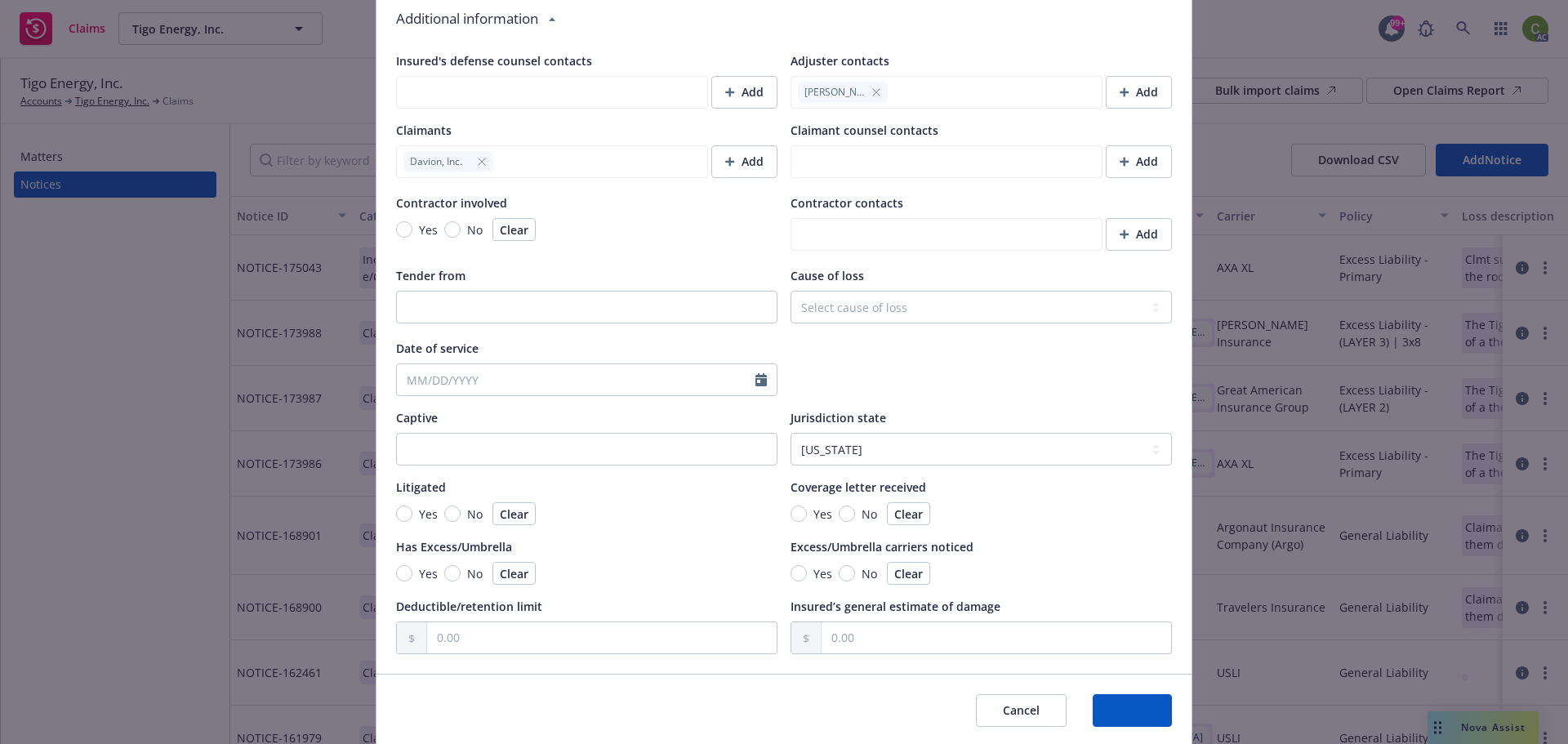
type textarea "x"
